Goal: Task Accomplishment & Management: Manage account settings

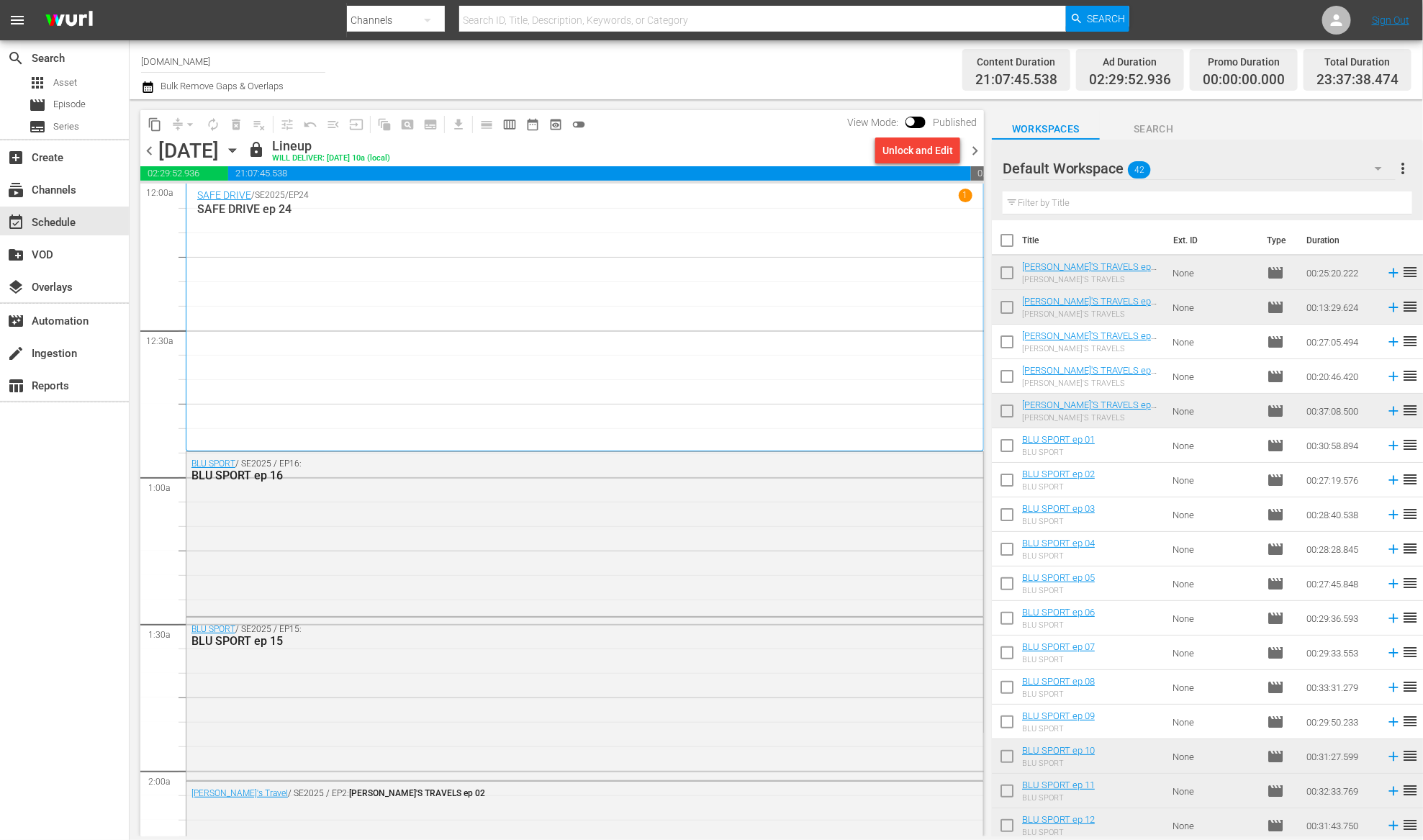
scroll to position [867, 0]
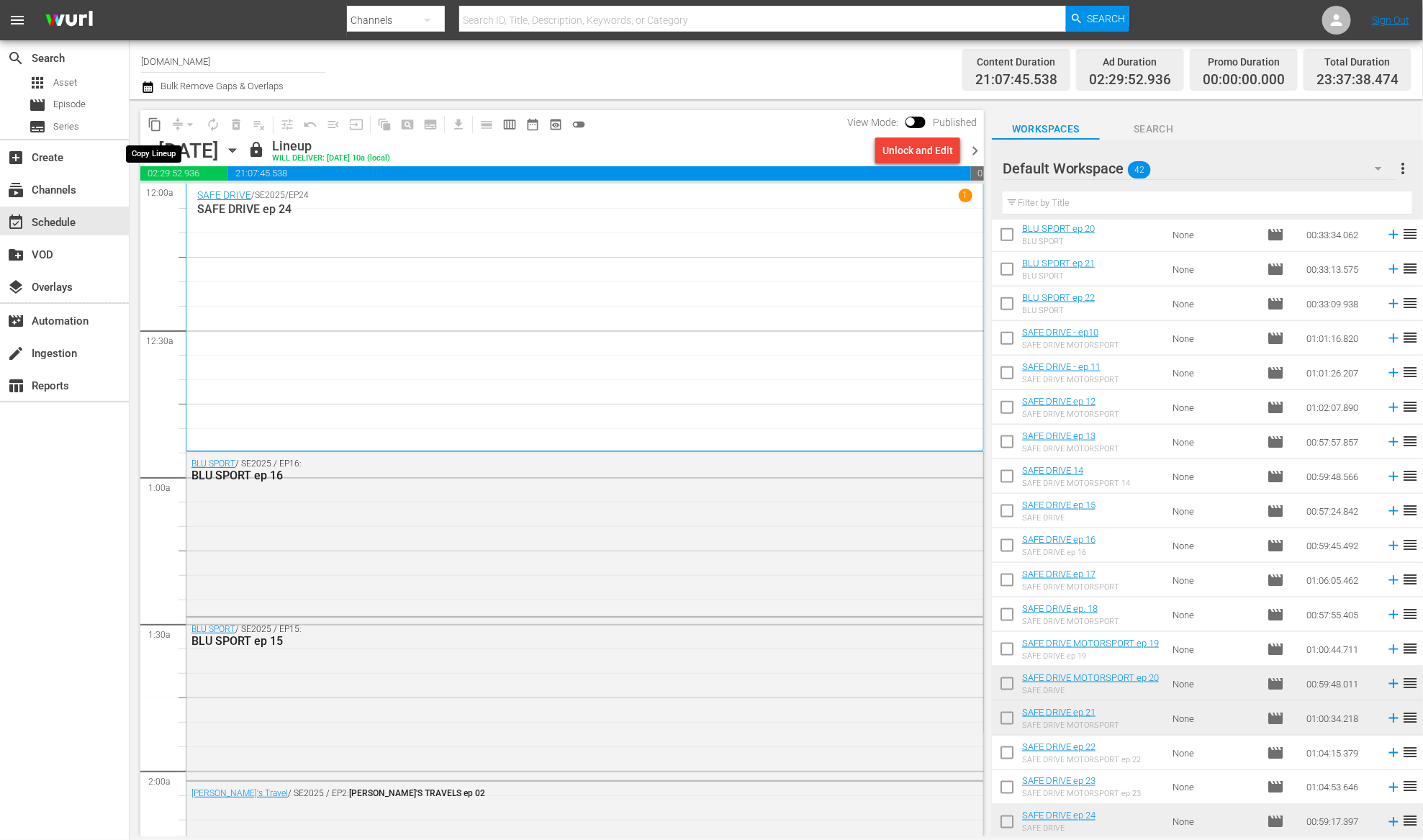
click at [155, 124] on span "content_copy" at bounding box center [154, 124] width 14 height 14
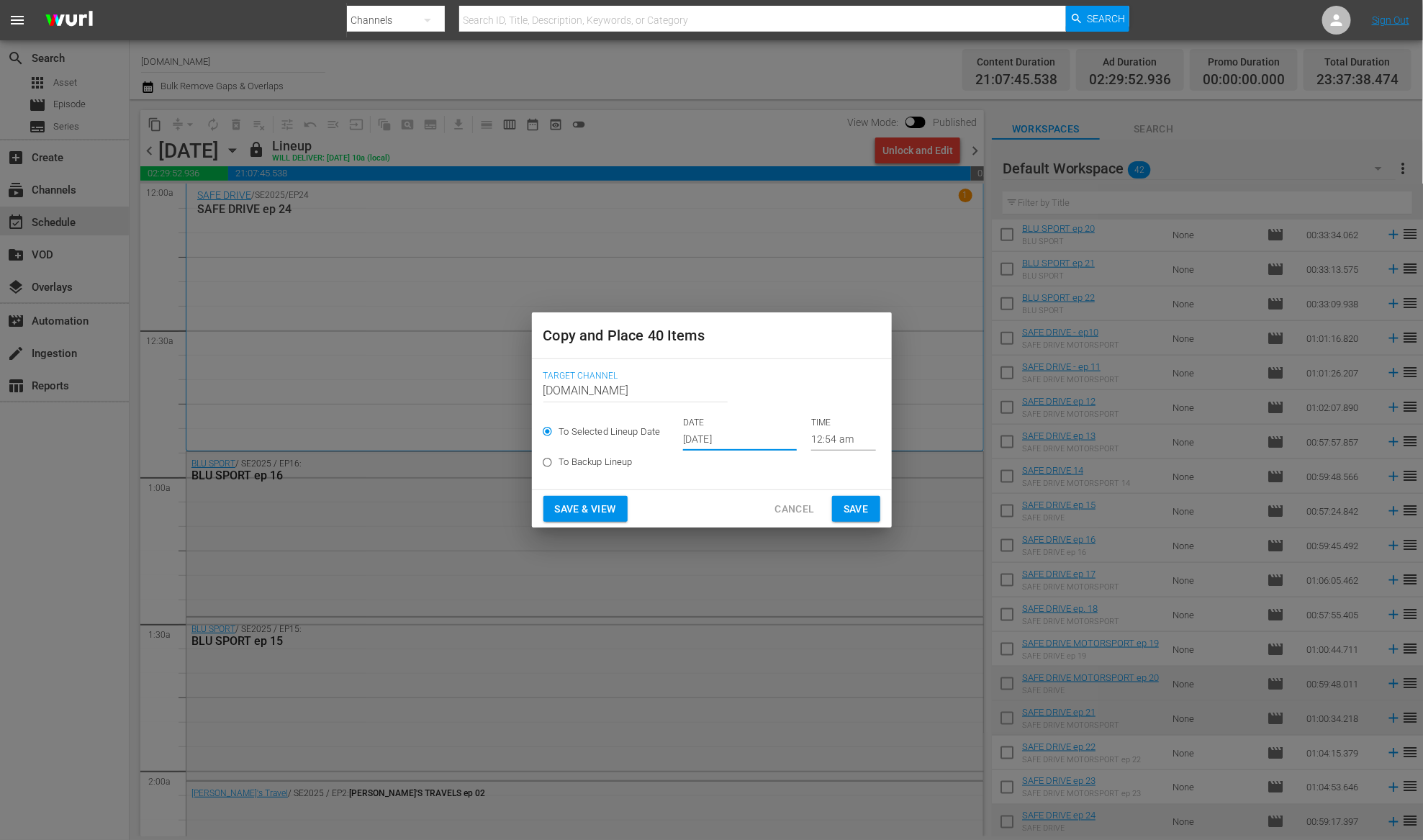
click at [714, 443] on input "Oct 3rd 2025" at bounding box center [740, 440] width 113 height 21
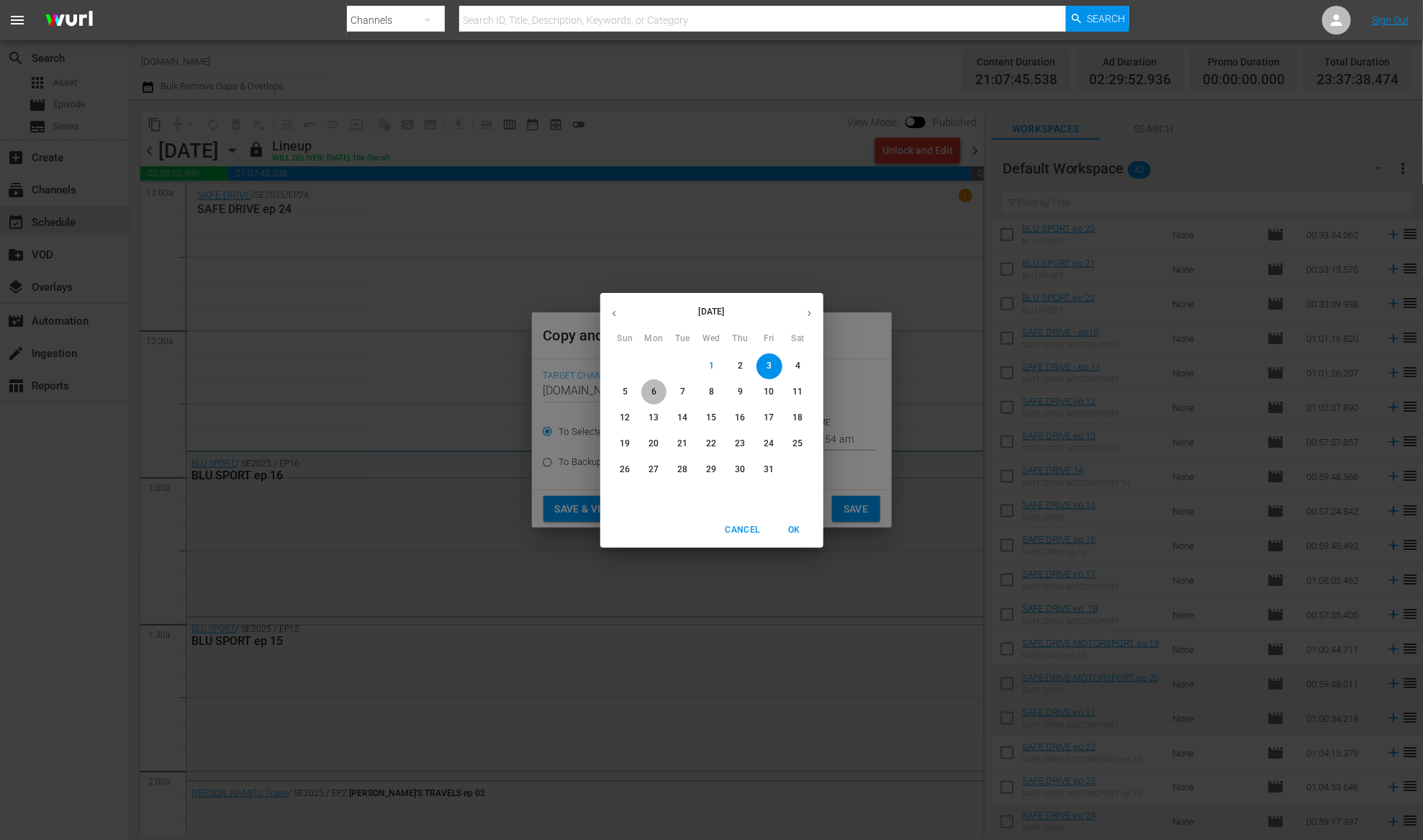
click at [656, 393] on span "6" at bounding box center [654, 392] width 26 height 12
type input "Oct 6th 2025"
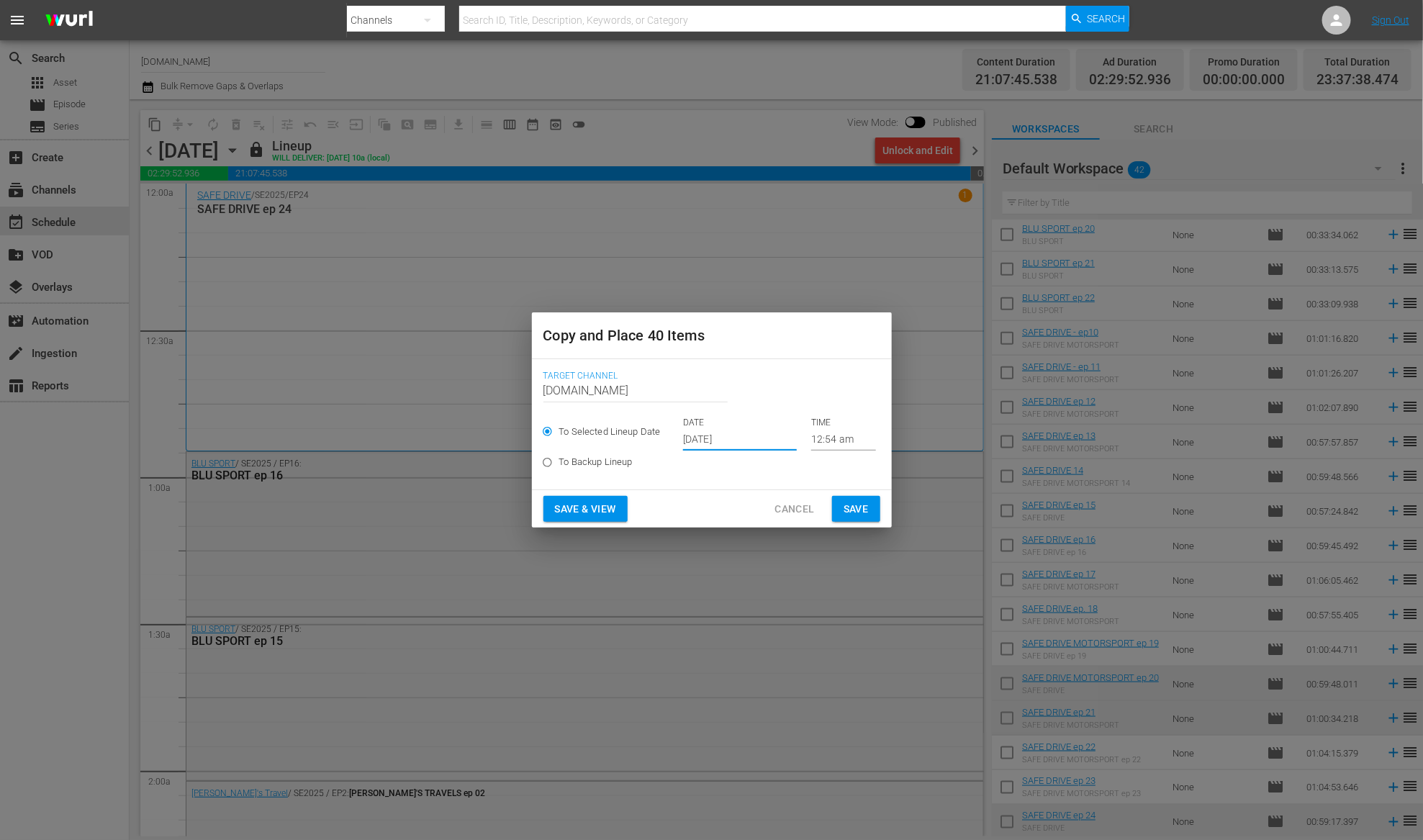
click at [585, 507] on span "Save & View" at bounding box center [585, 509] width 61 height 18
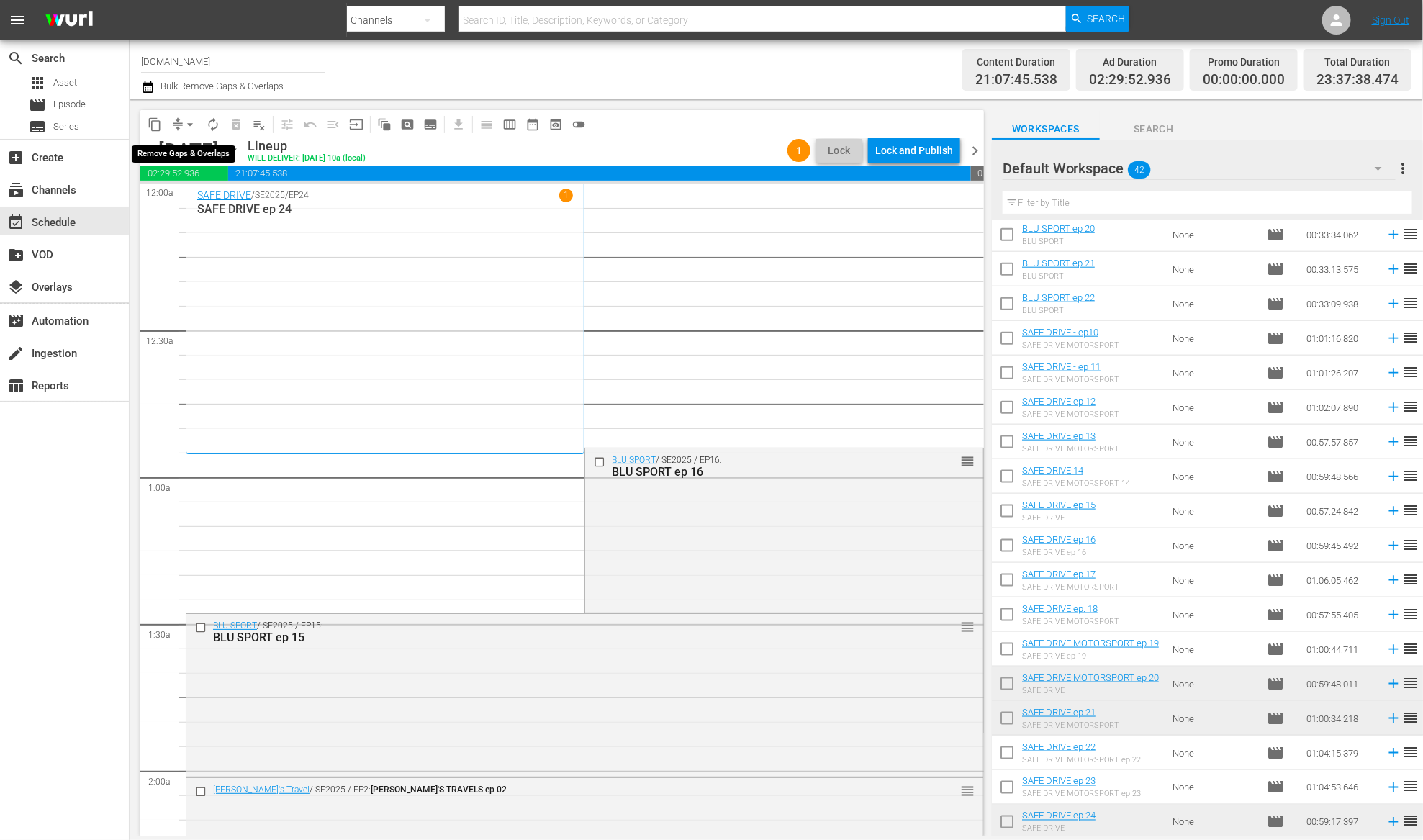
click at [186, 118] on span "arrow_drop_down" at bounding box center [190, 124] width 14 height 14
click at [206, 202] on li "Align to End of Previous Day" at bounding box center [190, 200] width 151 height 24
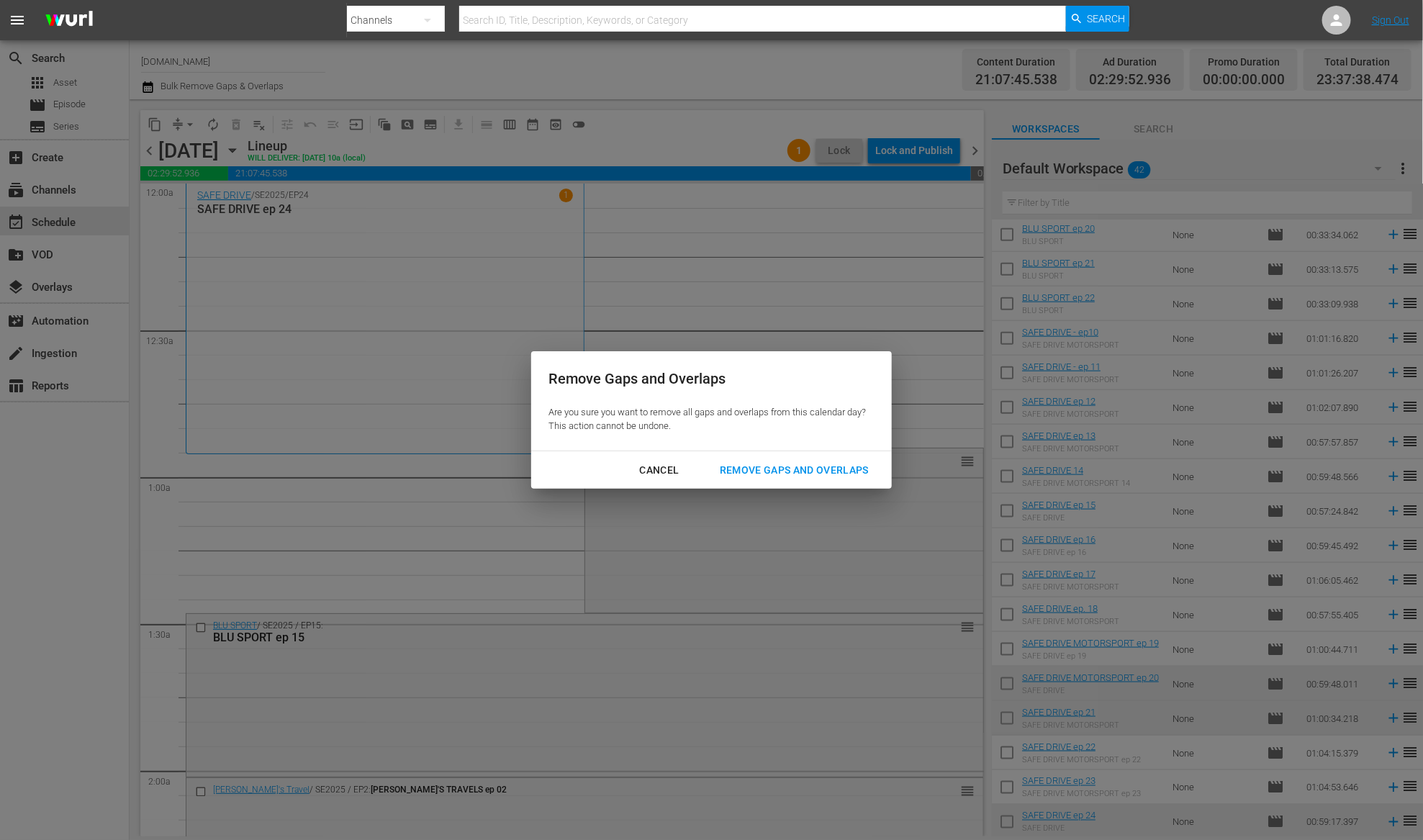
click at [827, 471] on div "Remove Gaps and Overlaps" at bounding box center [794, 470] width 172 height 18
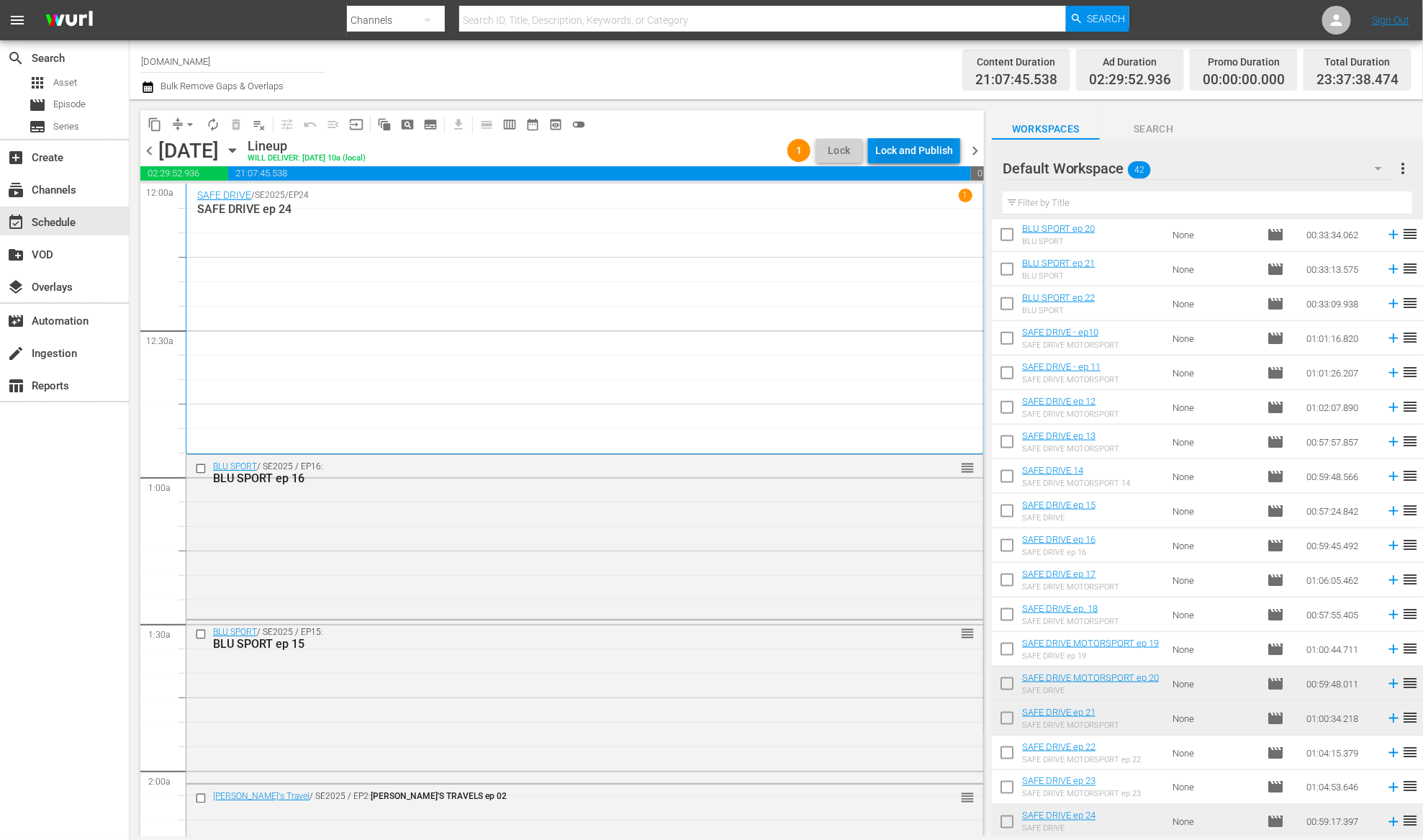
click at [930, 152] on div "Lock and Publish" at bounding box center [913, 150] width 78 height 26
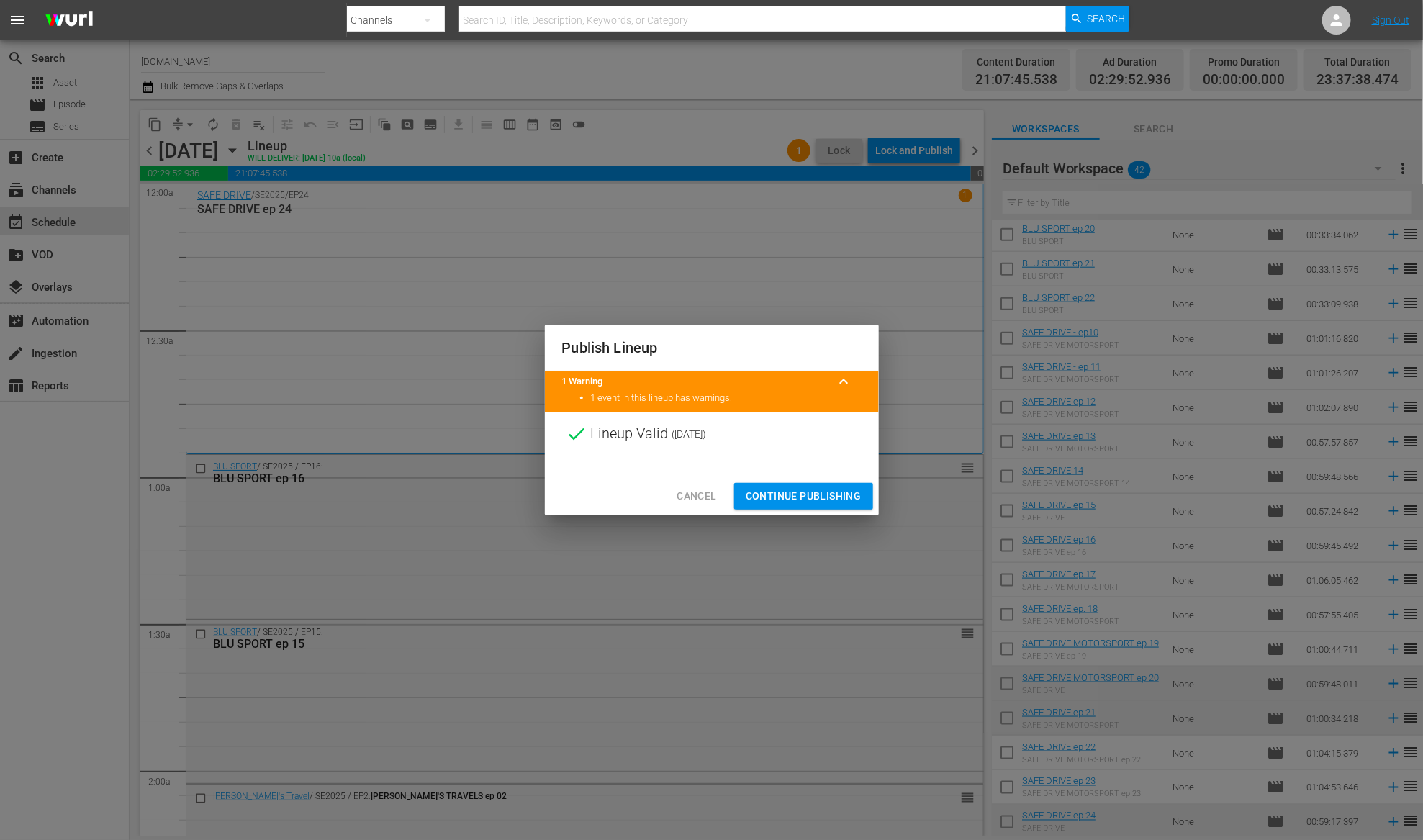
drag, startPoint x: 801, startPoint y: 495, endPoint x: 808, endPoint y: 492, distance: 7.6
click at [801, 494] on span "Continue Publishing" at bounding box center [804, 496] width 116 height 18
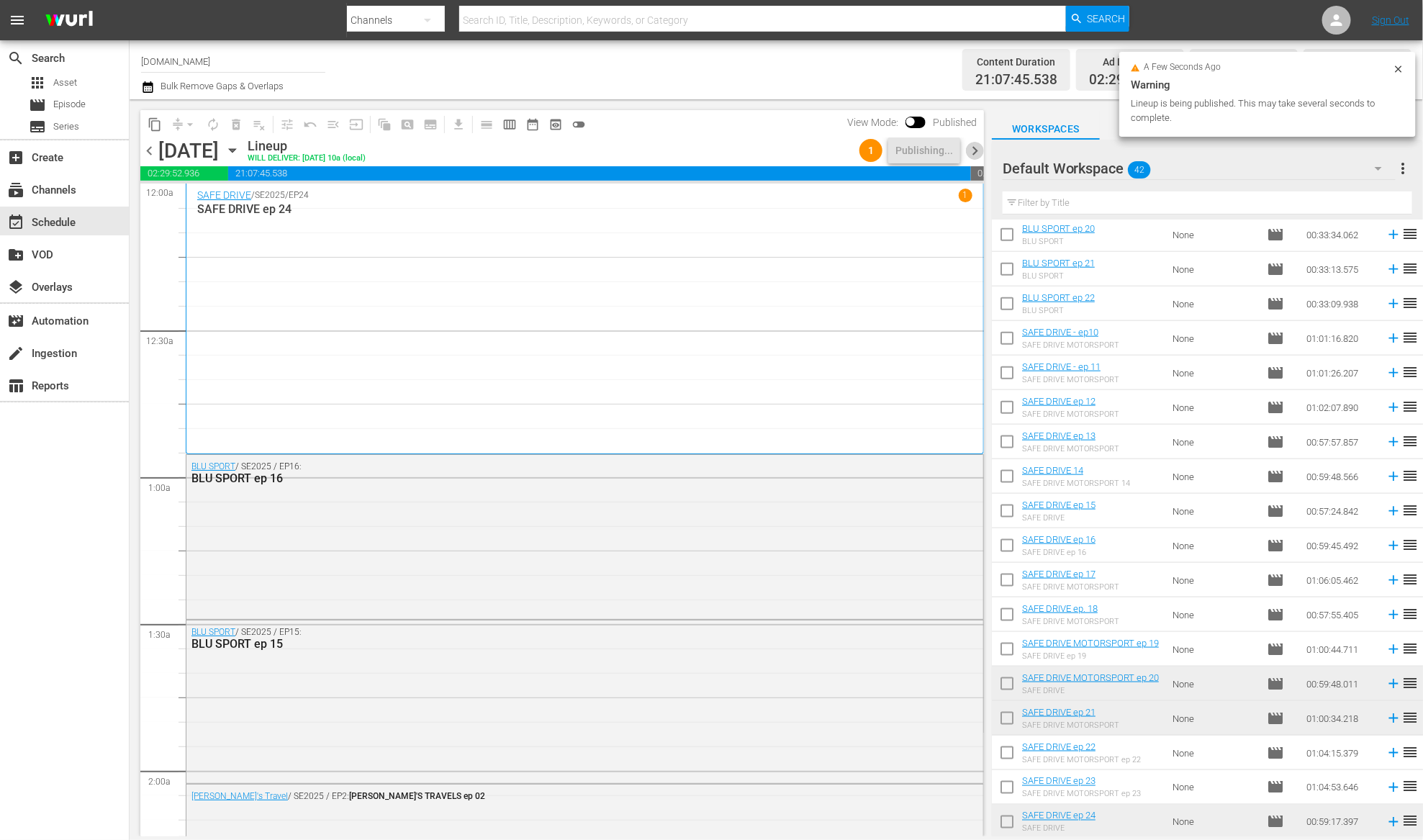
click at [975, 152] on span "chevron_right" at bounding box center [975, 150] width 18 height 18
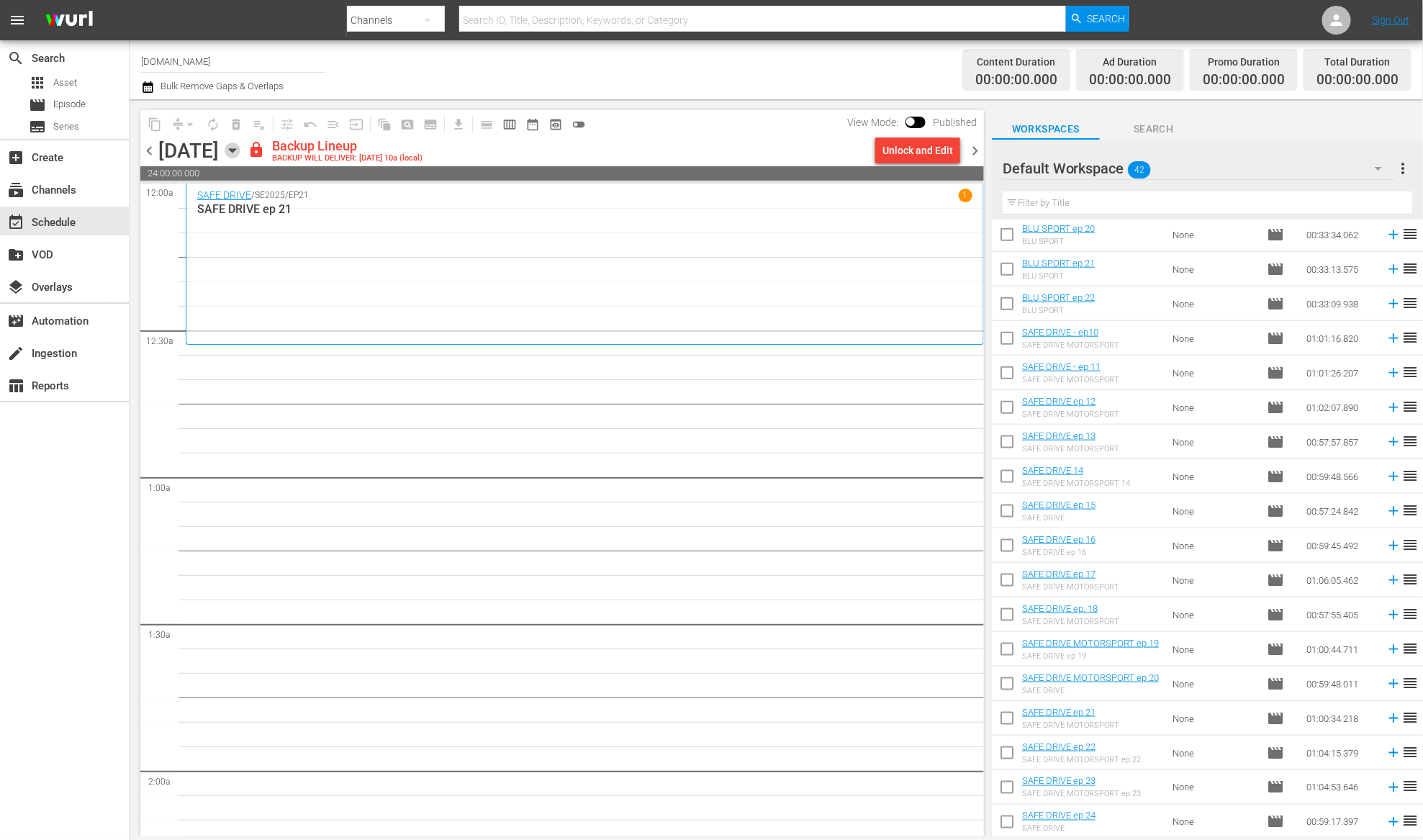
click at [240, 151] on icon "button" at bounding box center [233, 150] width 16 height 16
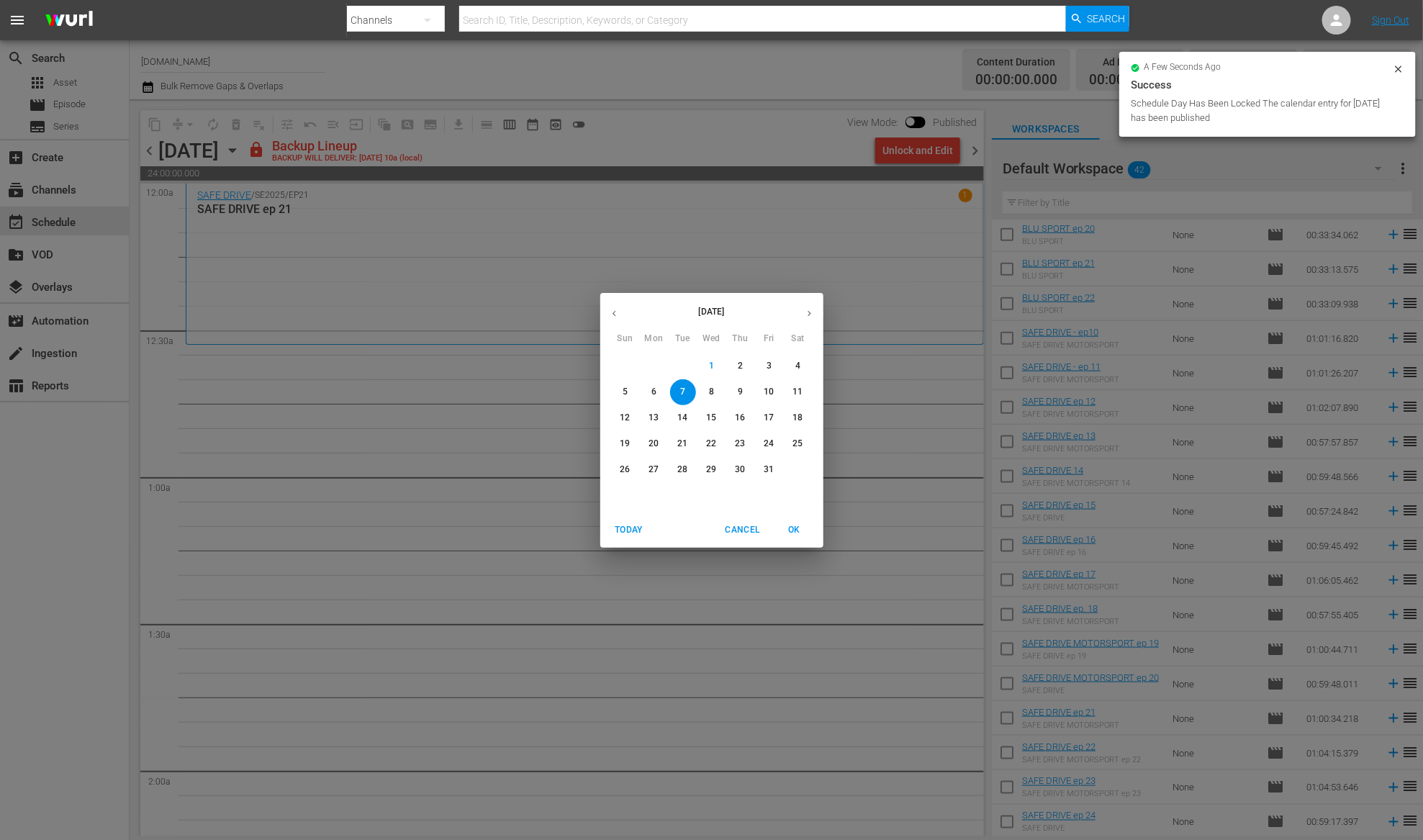
click at [740, 367] on p "2" at bounding box center [740, 365] width 5 height 12
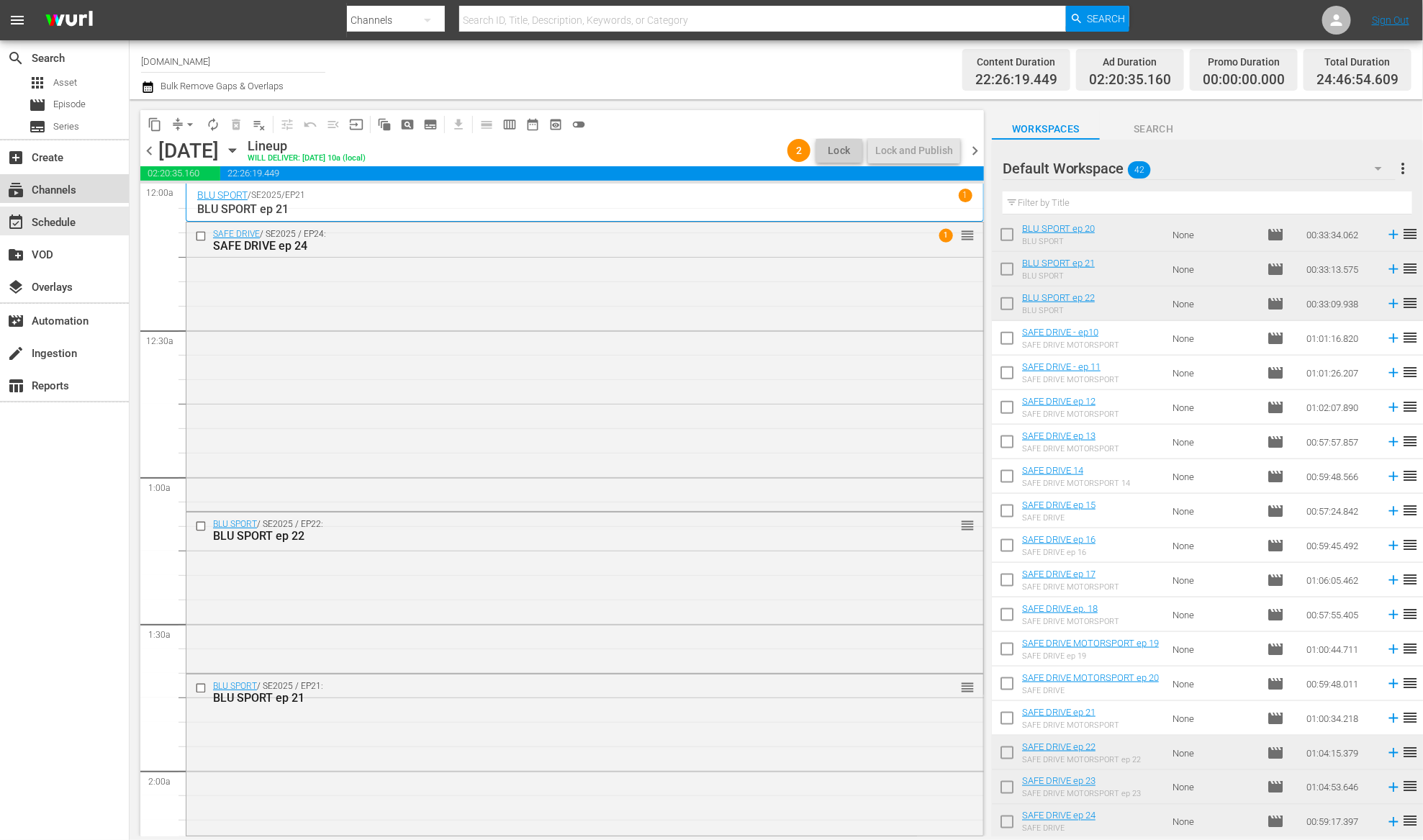
click at [58, 193] on div "subscriptions Channels" at bounding box center [40, 187] width 81 height 13
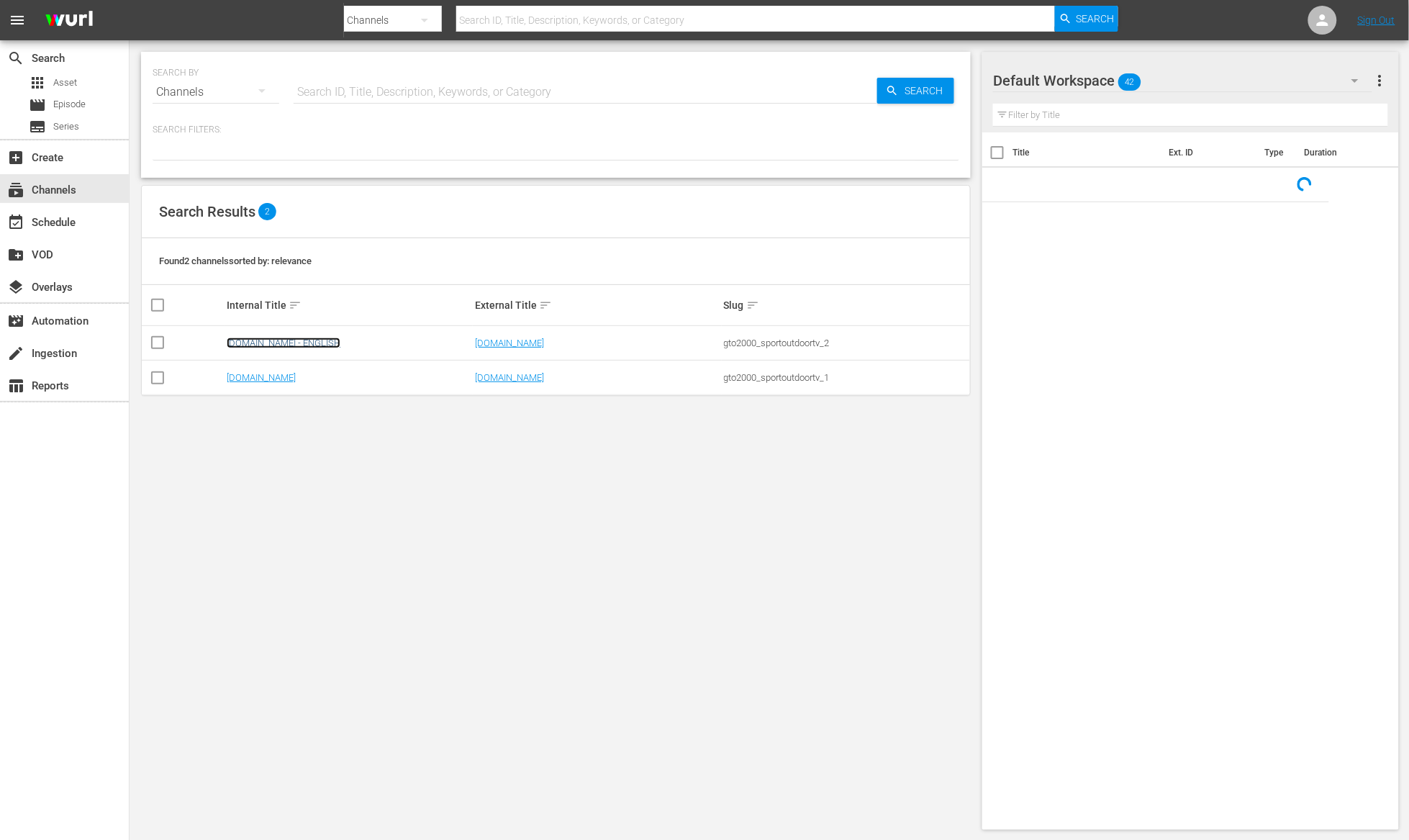
click at [304, 338] on link "SportOutdoor.TV - ENGLISH" at bounding box center [283, 342] width 113 height 11
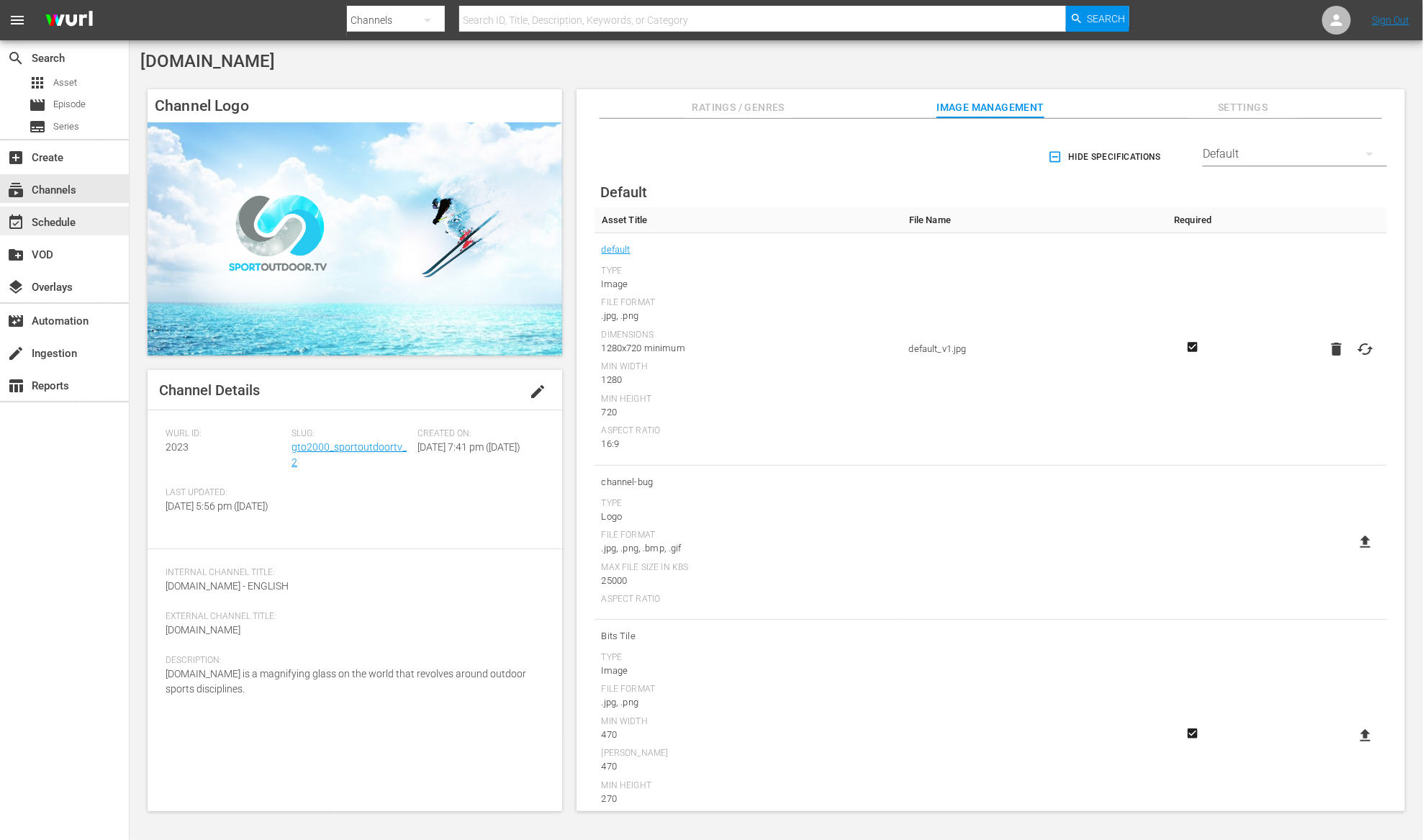
click at [89, 224] on div "event_available Schedule" at bounding box center [64, 221] width 129 height 29
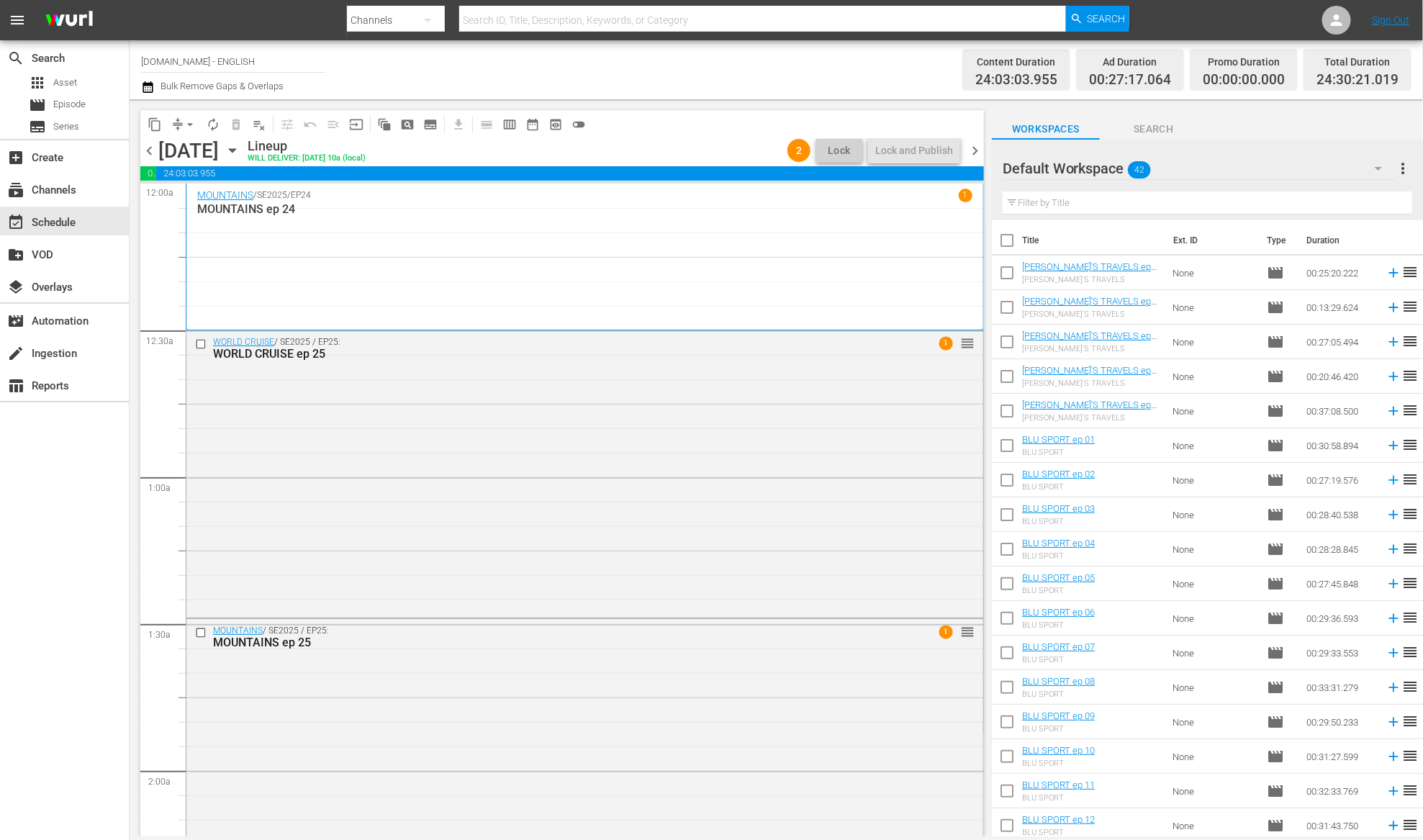
click at [977, 151] on span "chevron_right" at bounding box center [975, 150] width 18 height 18
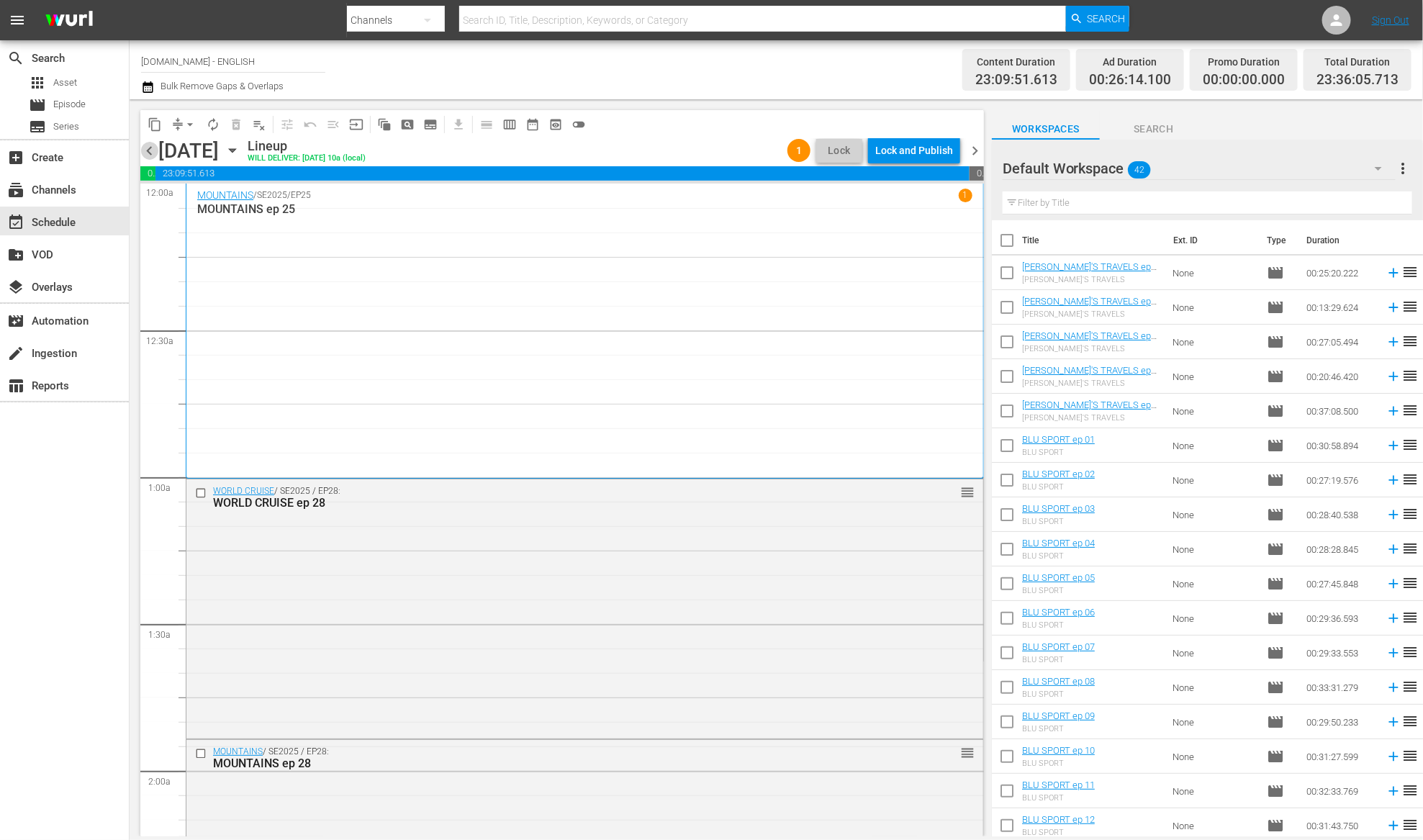
click at [148, 152] on span "chevron_left" at bounding box center [149, 150] width 18 height 18
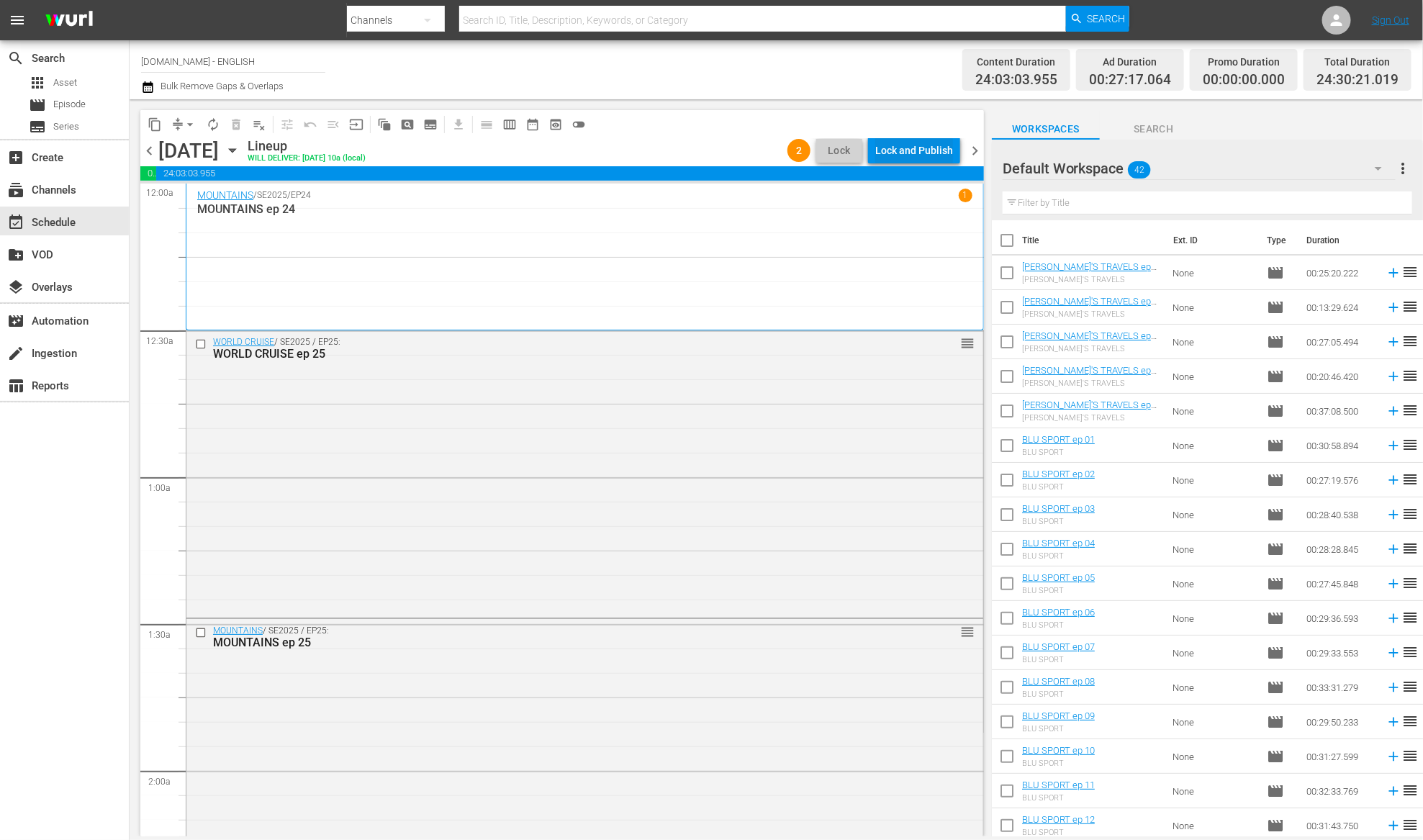
click at [917, 147] on div "Lock and Publish" at bounding box center [913, 150] width 78 height 26
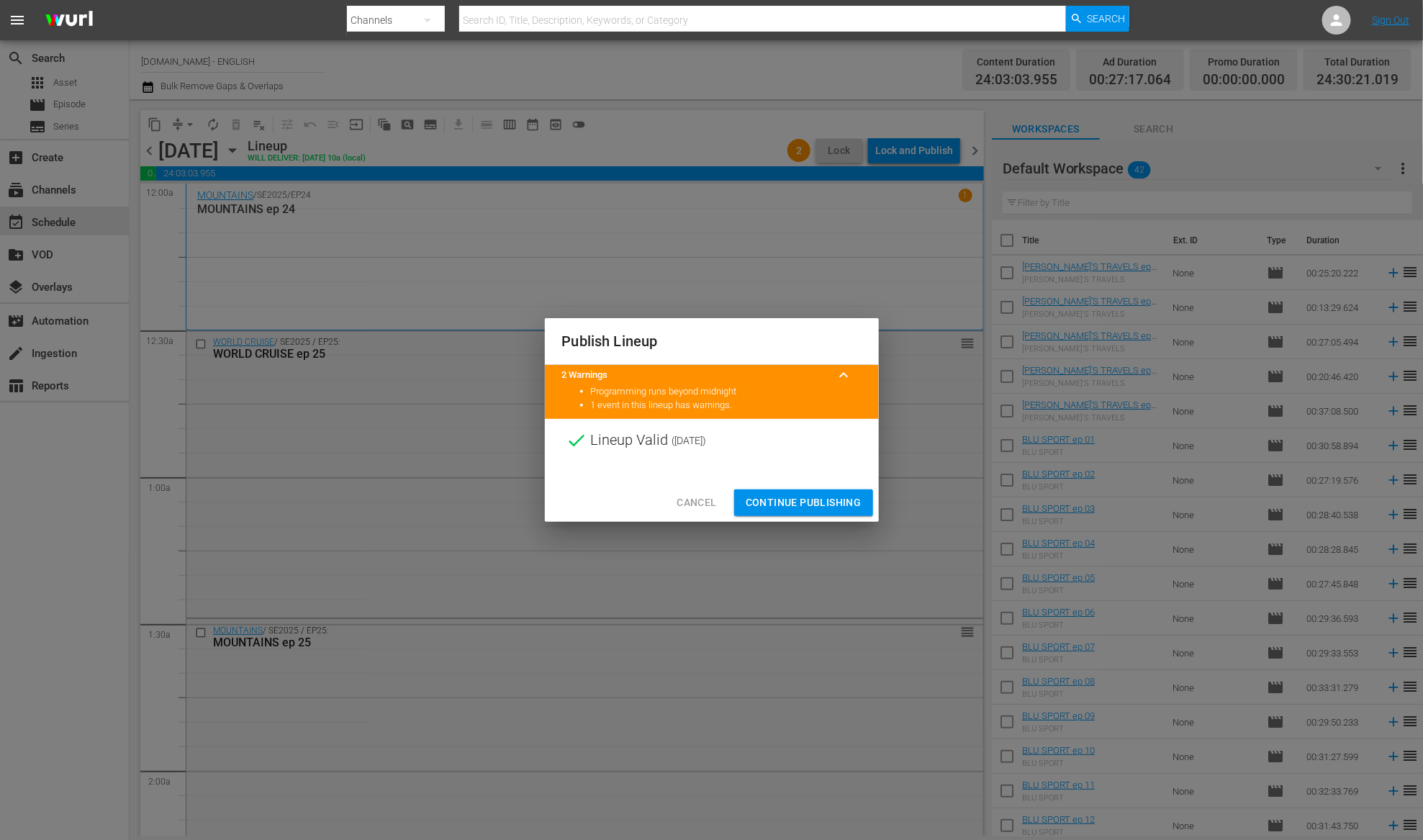
click at [816, 496] on span "Continue Publishing" at bounding box center [804, 503] width 116 height 18
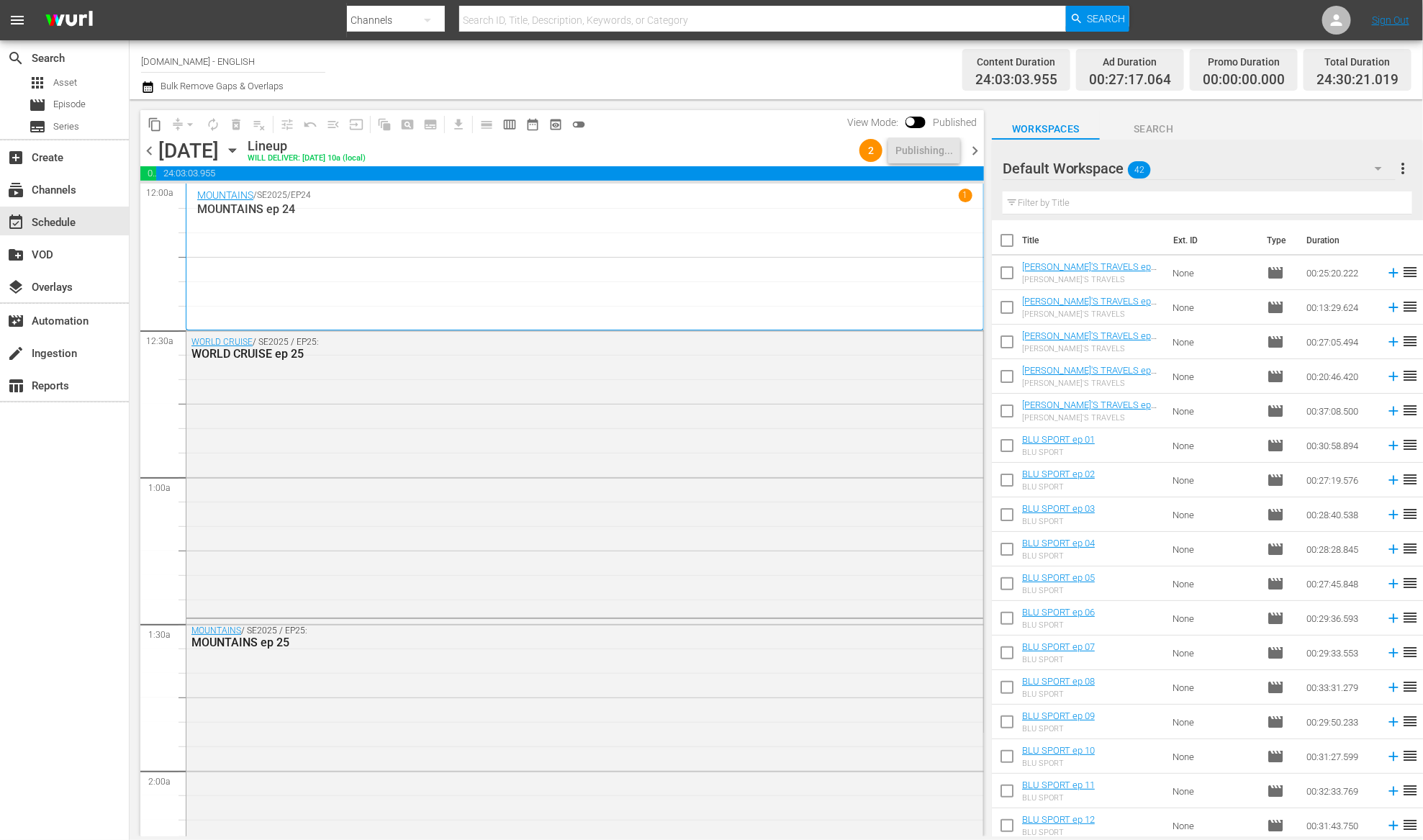
click at [972, 150] on span "chevron_right" at bounding box center [975, 150] width 18 height 18
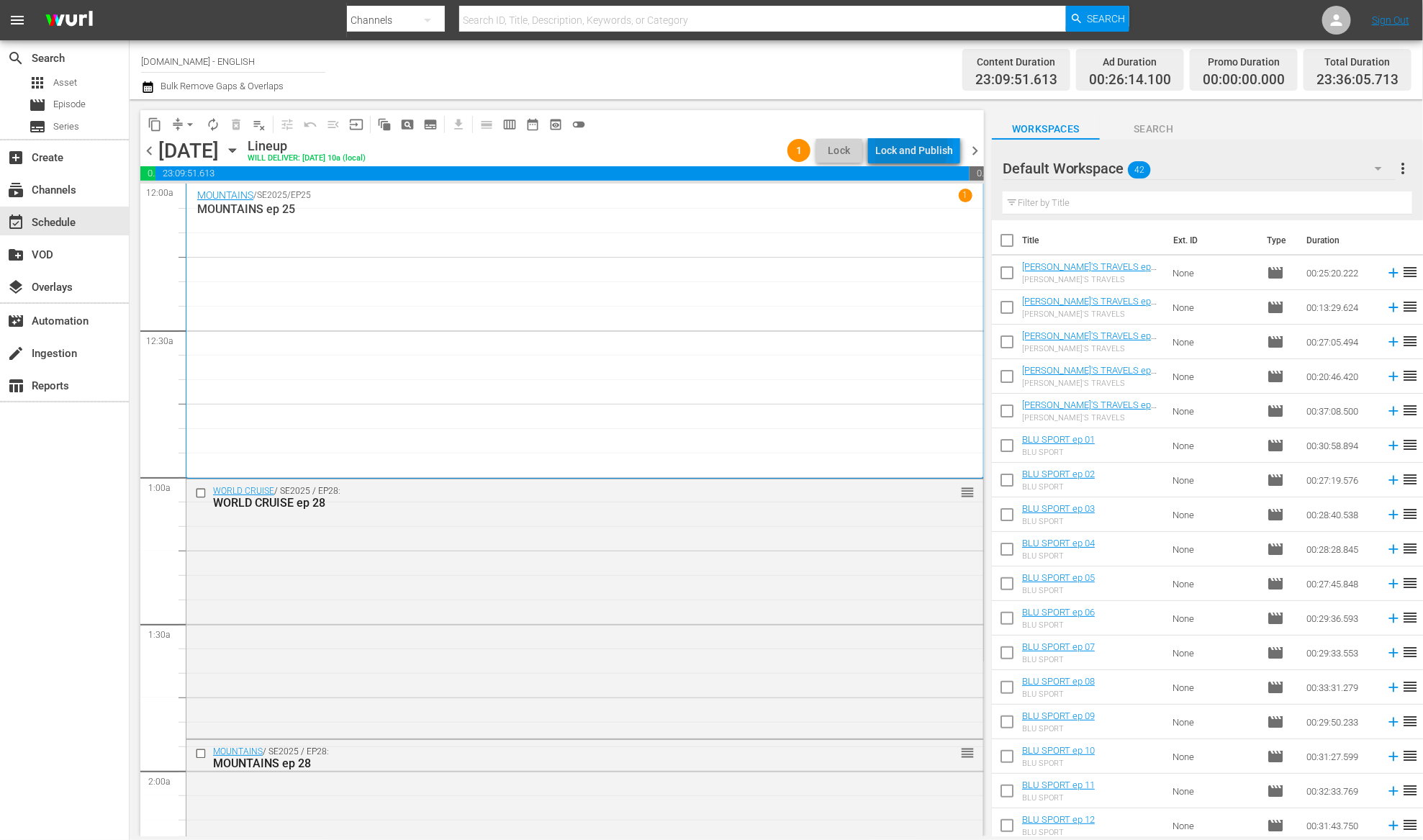
click at [907, 147] on div "Lock and Publish" at bounding box center [913, 150] width 78 height 26
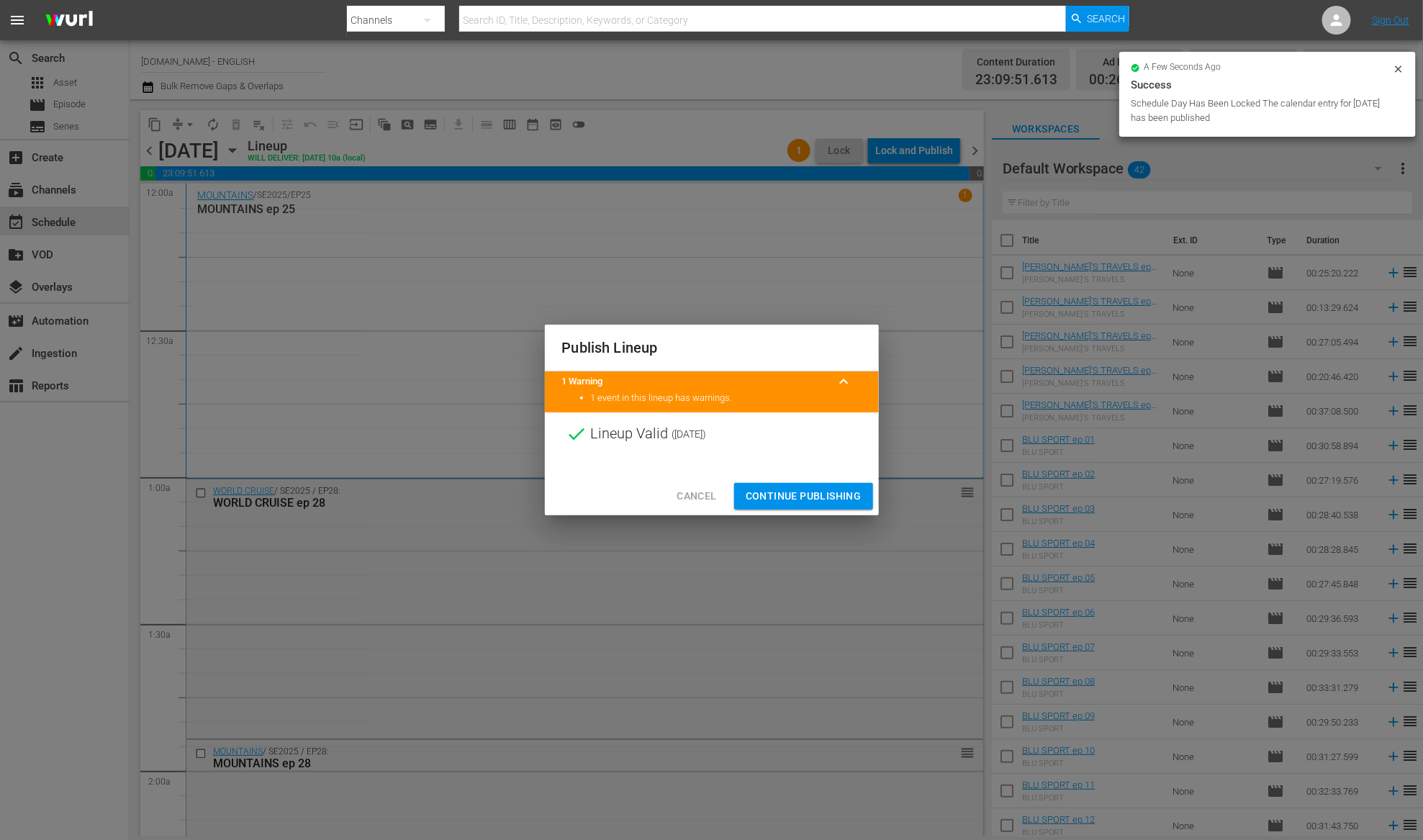
click at [832, 493] on span "Continue Publishing" at bounding box center [804, 496] width 116 height 18
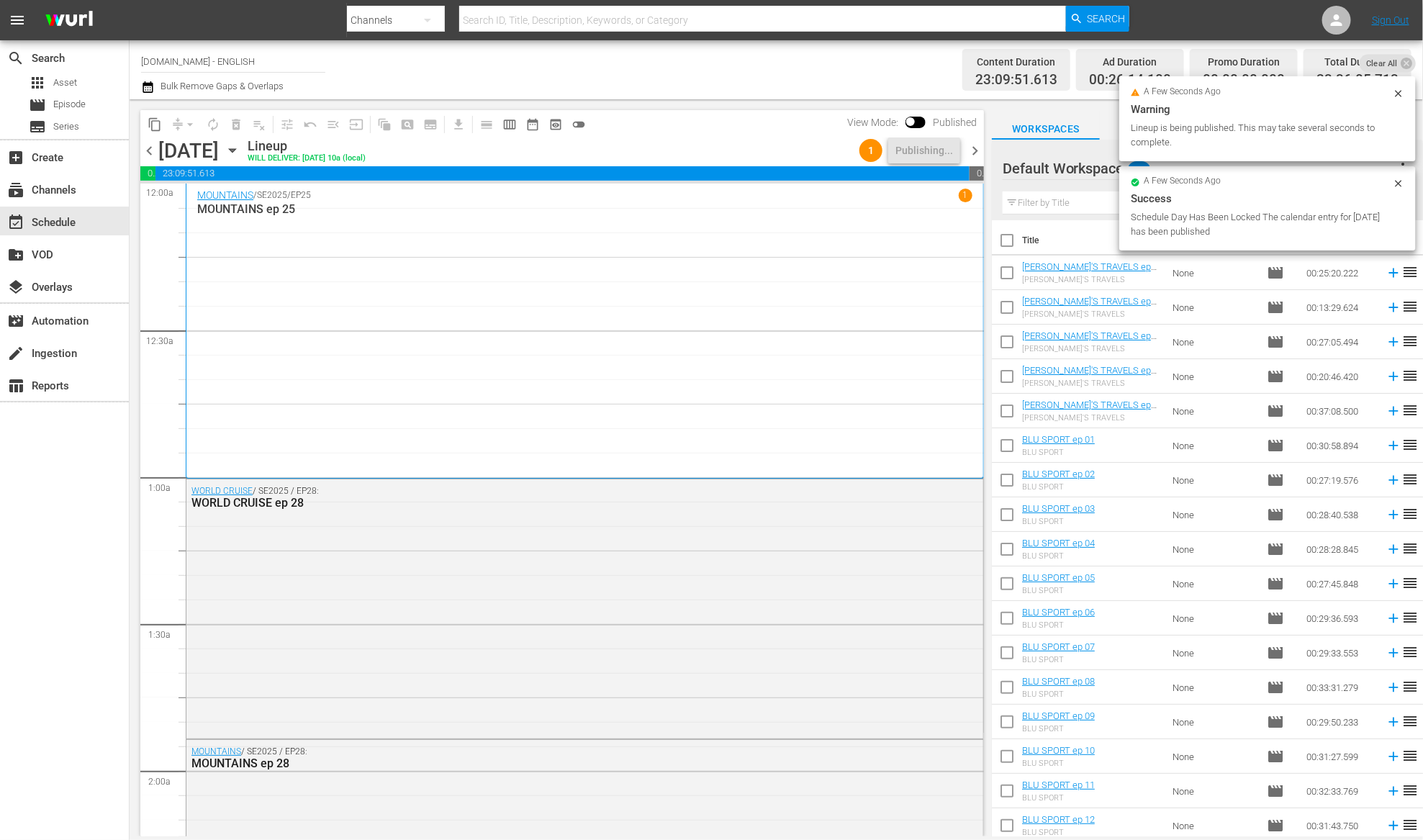
click at [977, 154] on span "chevron_right" at bounding box center [975, 150] width 18 height 18
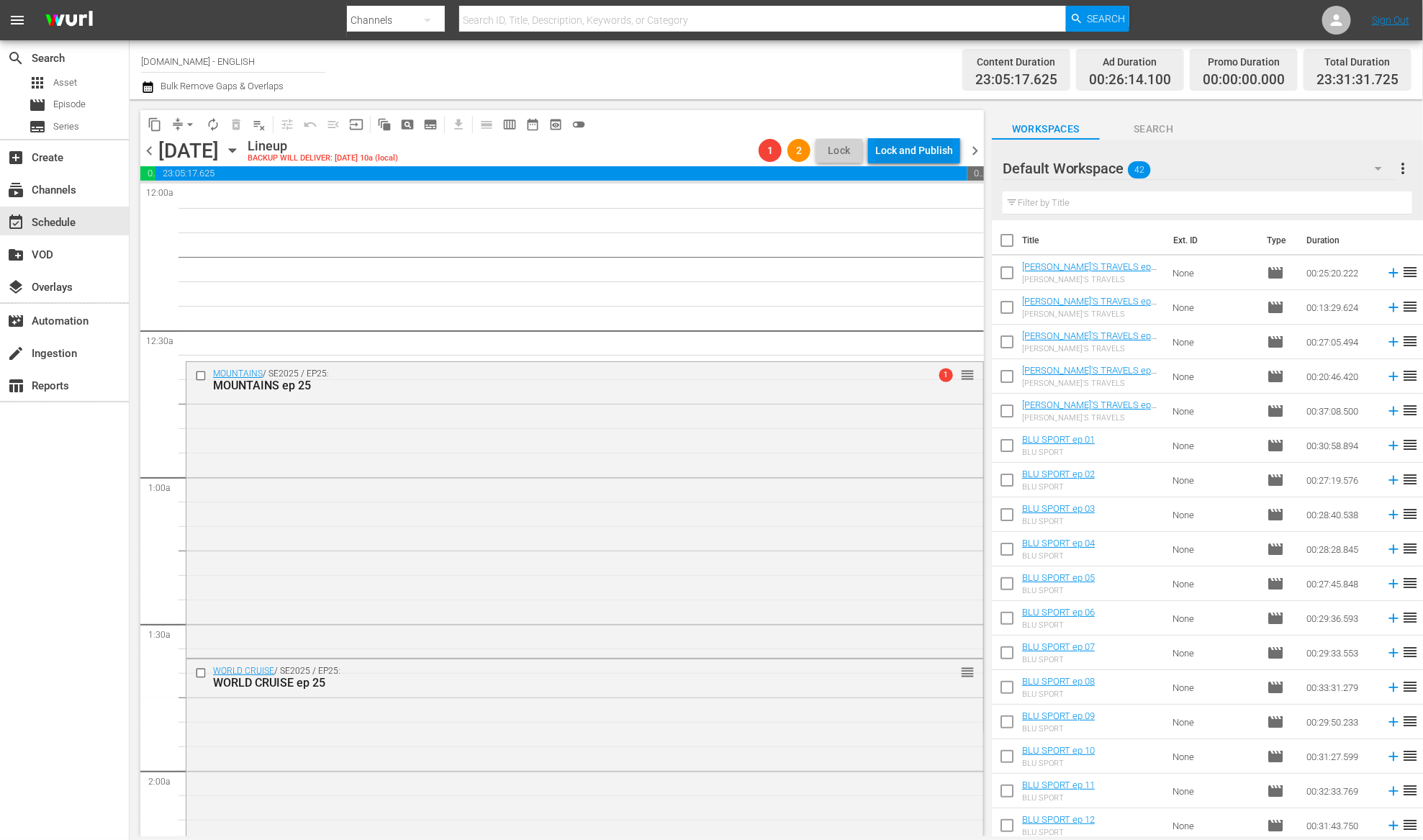
click at [916, 147] on div "Lock and Publish" at bounding box center [913, 150] width 78 height 26
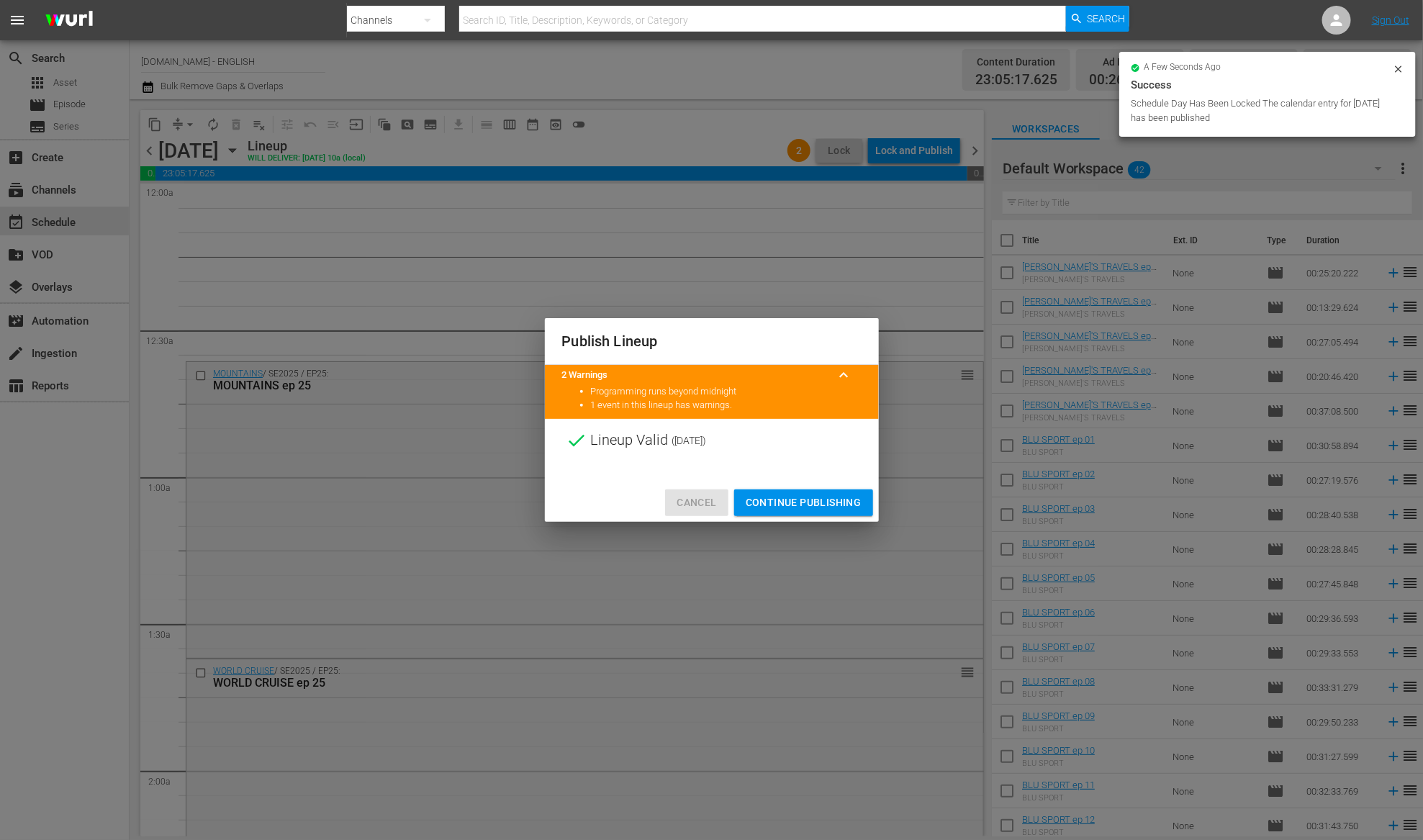
click at [692, 498] on span "Cancel" at bounding box center [696, 503] width 39 height 18
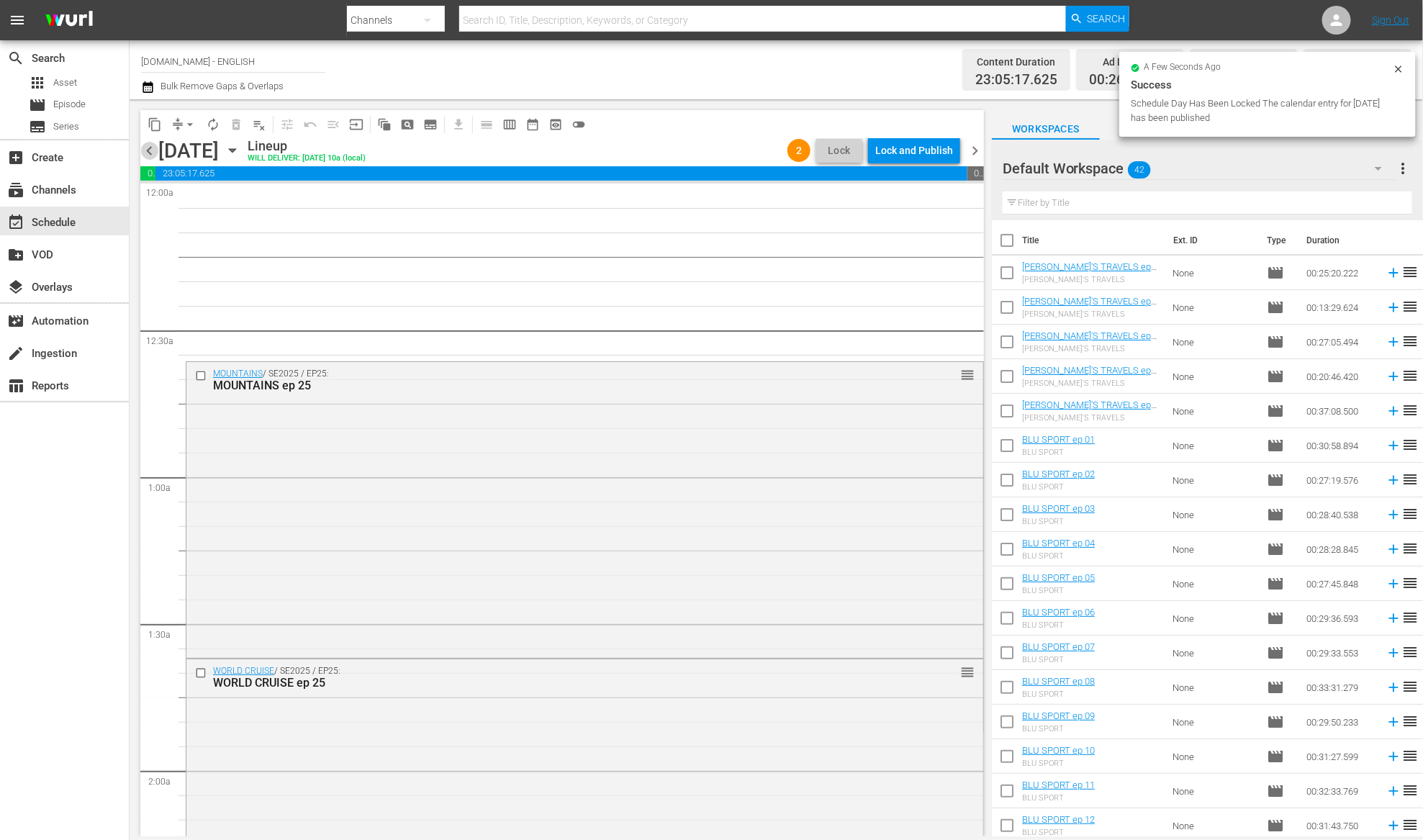
click at [150, 147] on span "chevron_left" at bounding box center [149, 150] width 18 height 18
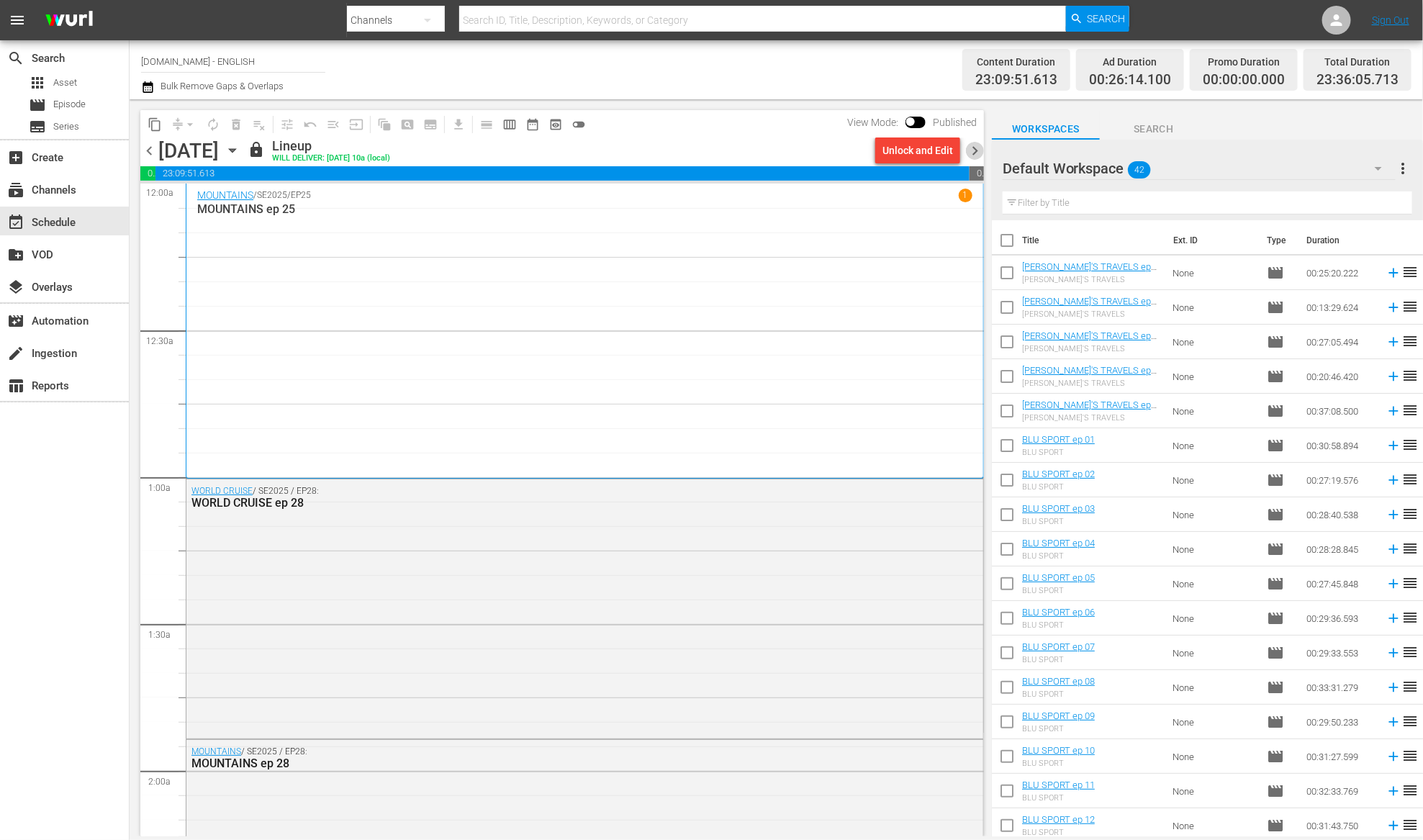
click at [977, 154] on span "chevron_right" at bounding box center [975, 150] width 18 height 18
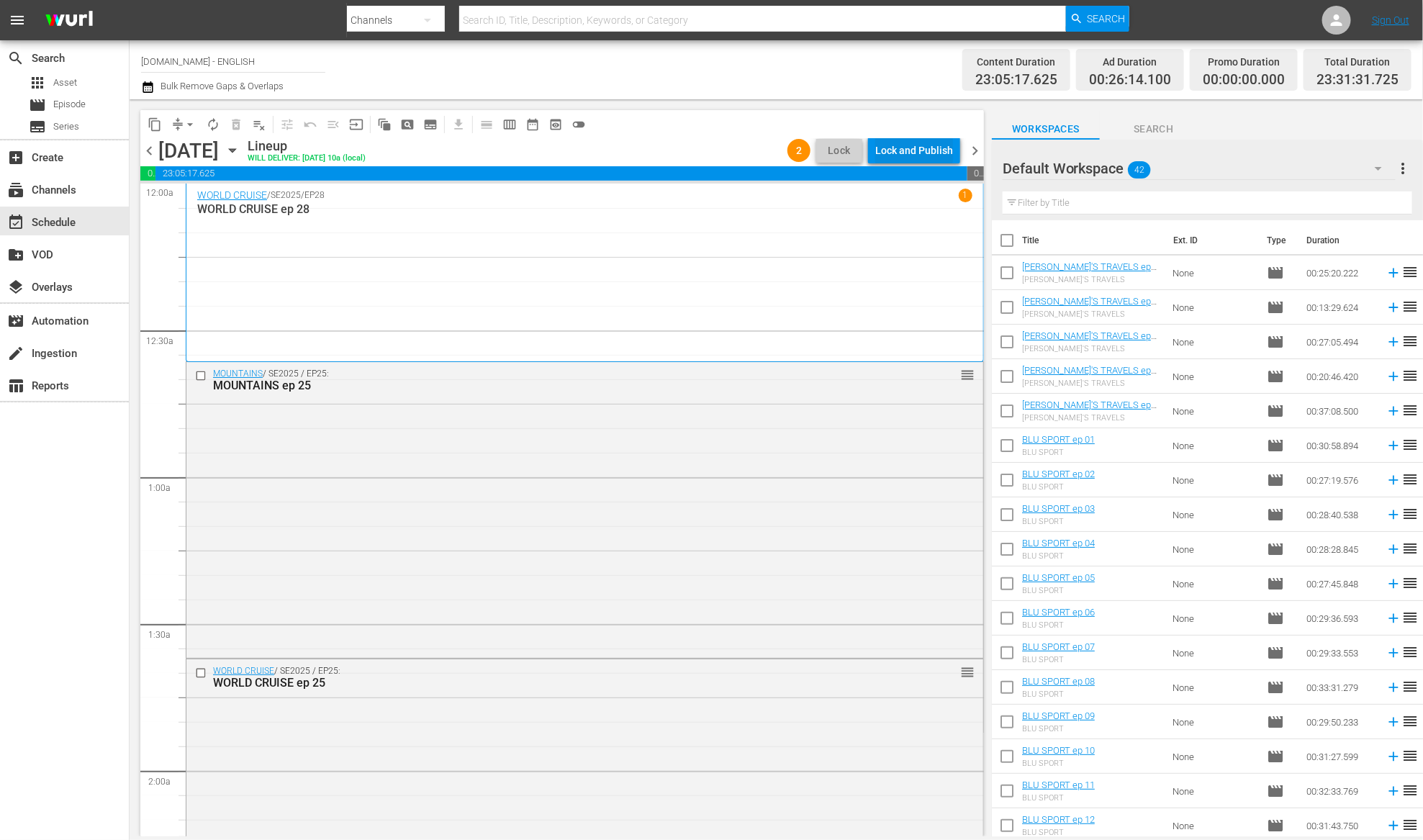
click at [905, 152] on div "Lock and Publish" at bounding box center [913, 150] width 78 height 26
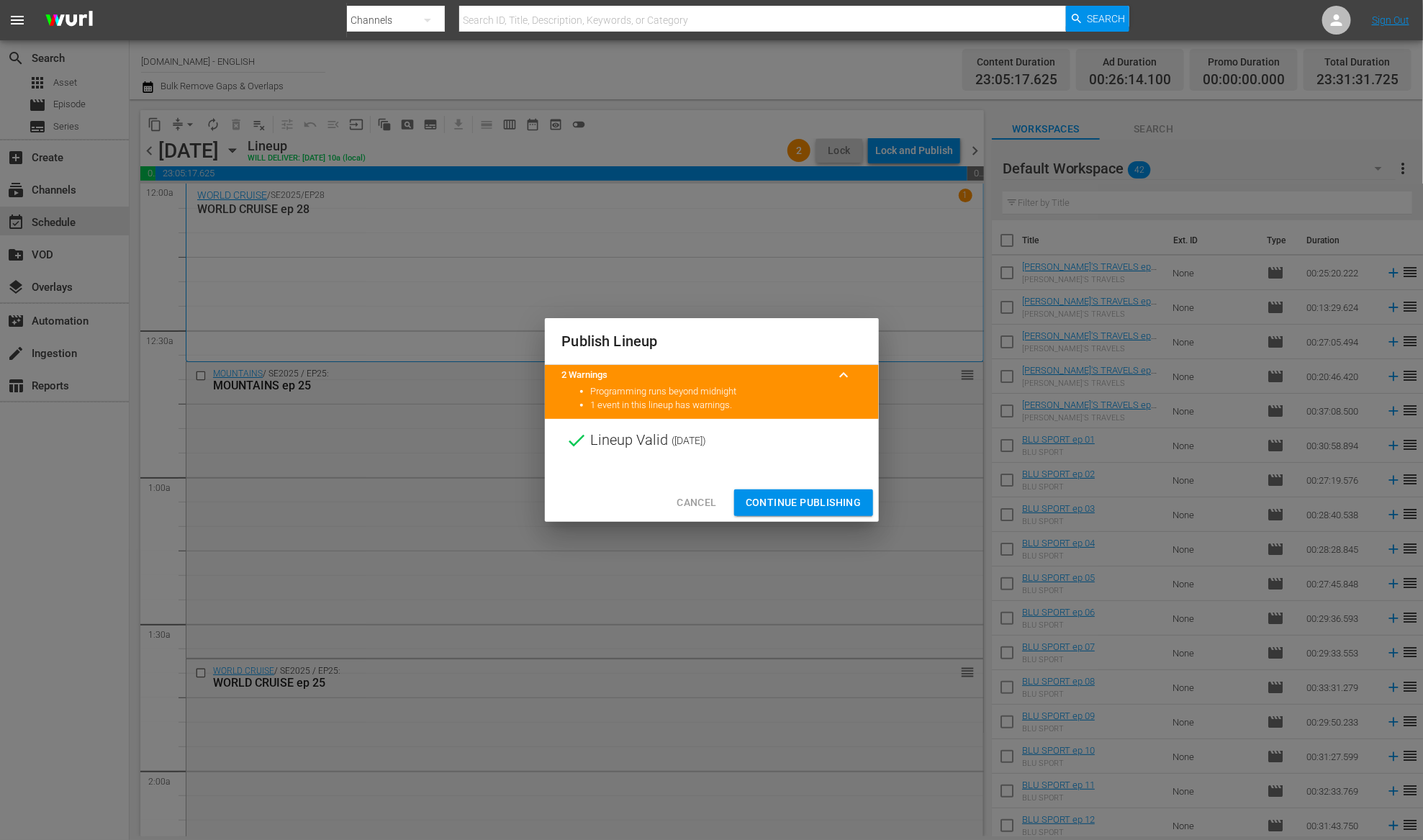
click at [793, 503] on span "Continue Publishing" at bounding box center [804, 503] width 116 height 18
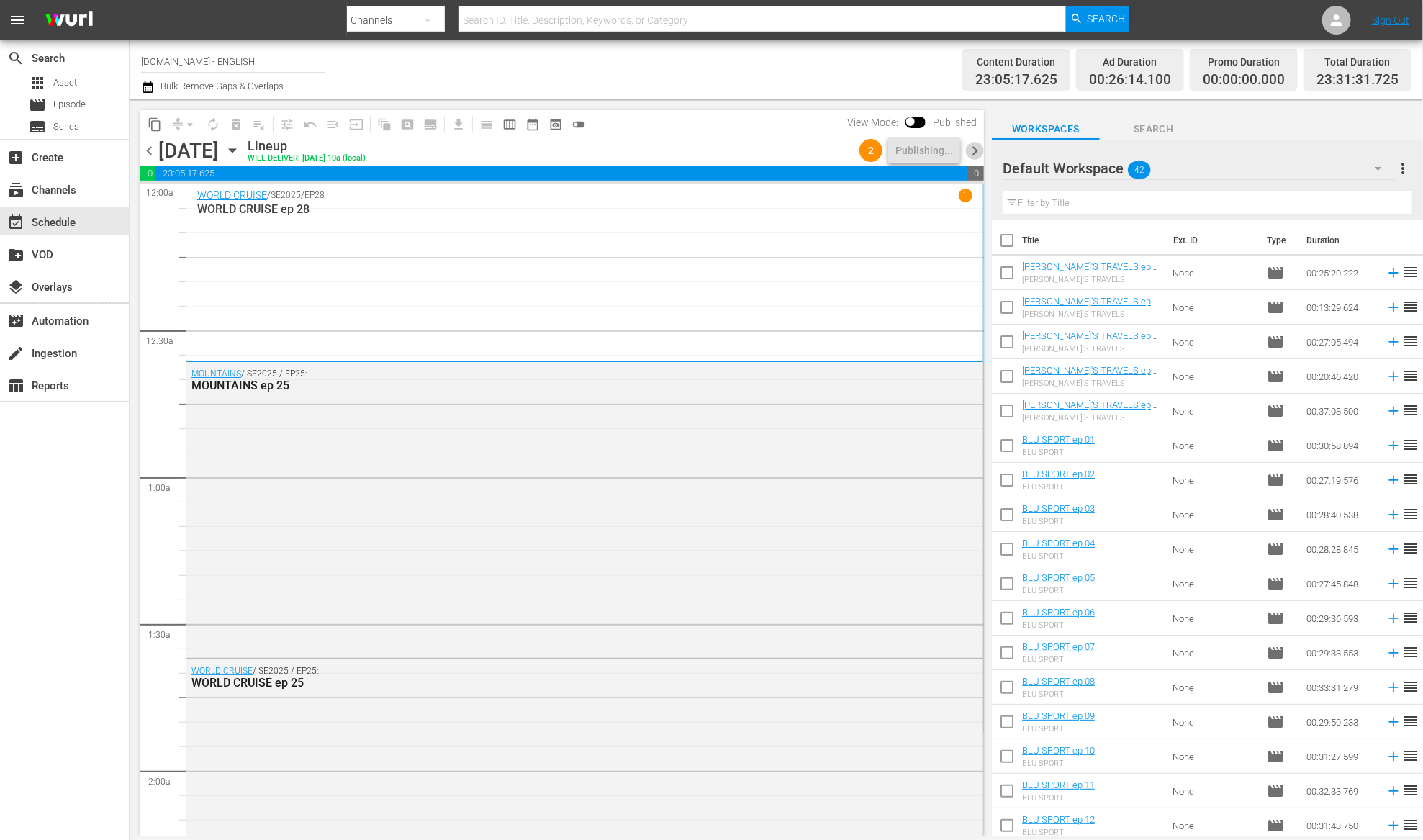
click at [975, 154] on span "chevron_right" at bounding box center [975, 150] width 18 height 18
